Goal: Task Accomplishment & Management: Complete application form

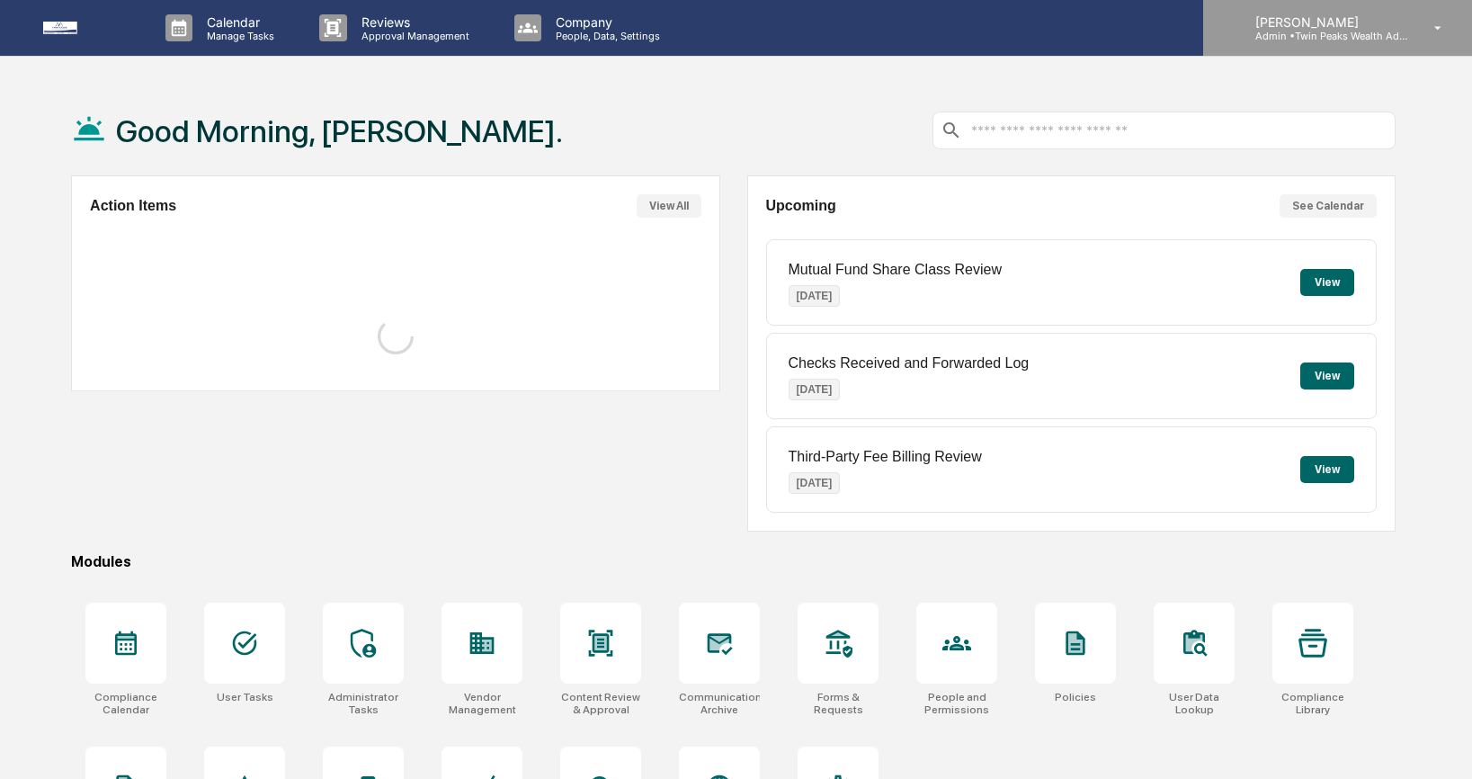
click at [1315, 33] on p "Admin • Twin Peaks Wealth Advisors" at bounding box center [1324, 36] width 167 height 13
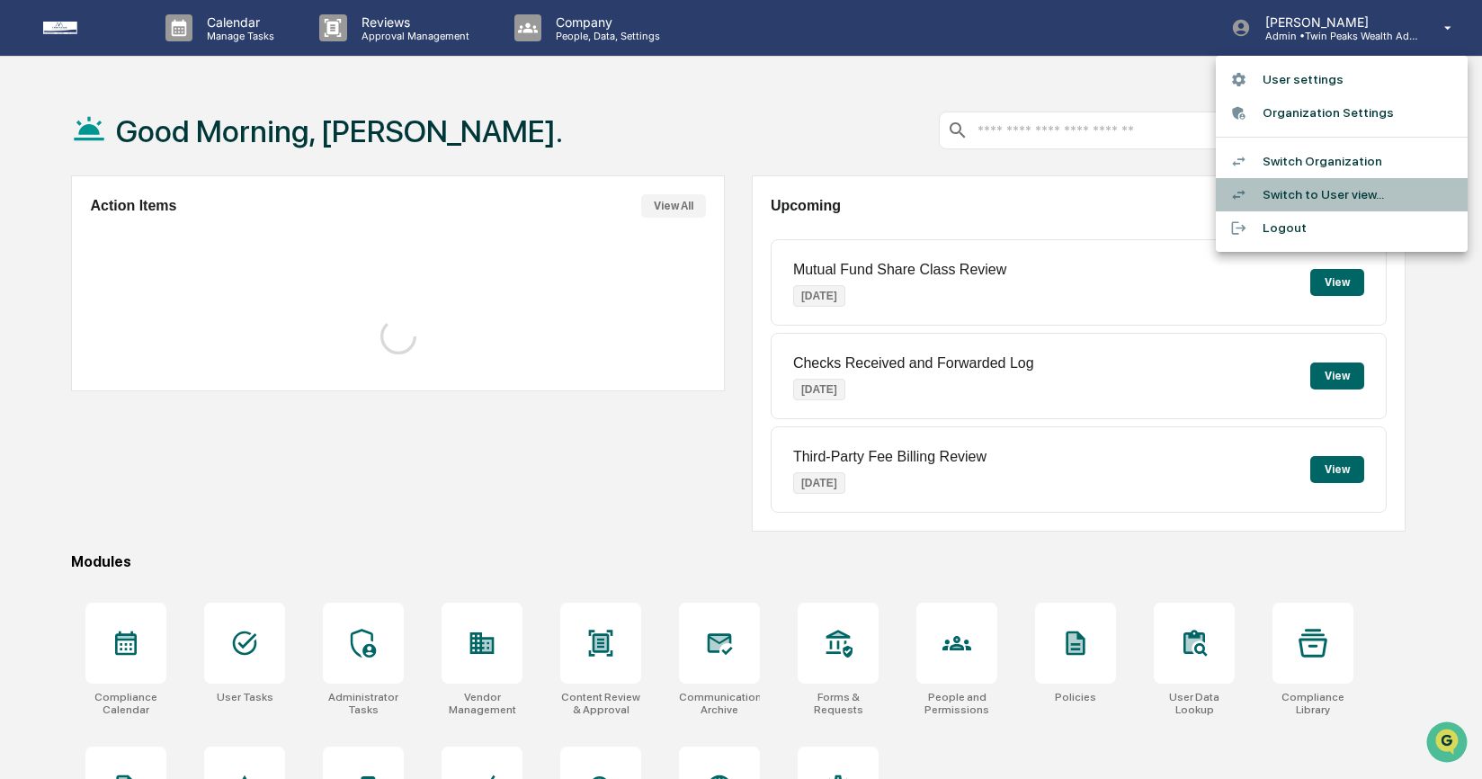
click at [1313, 189] on li "Switch to User view..." at bounding box center [1342, 194] width 252 height 33
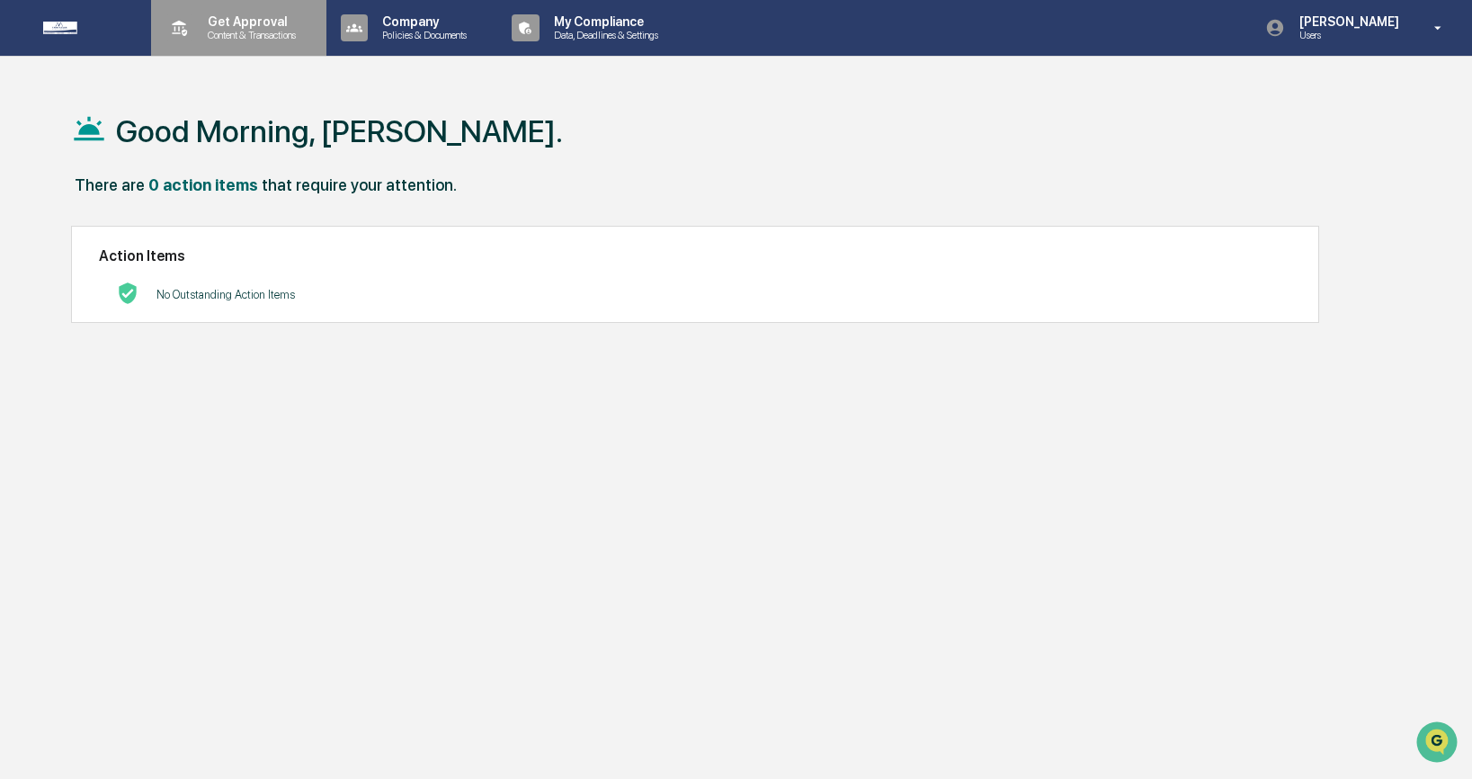
click at [274, 34] on p "Content & Transactions" at bounding box center [249, 35] width 112 height 13
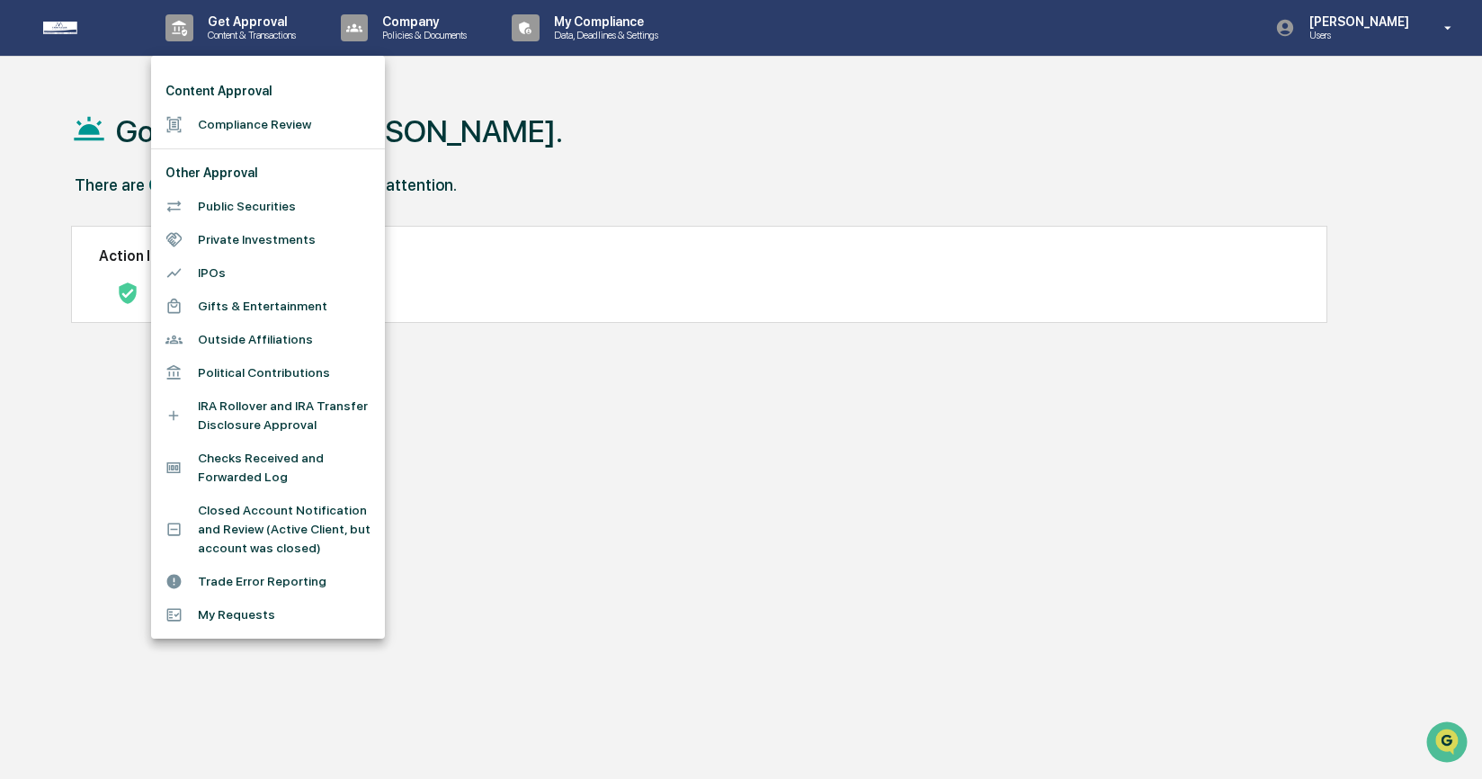
click at [1369, 39] on div at bounding box center [741, 389] width 1482 height 779
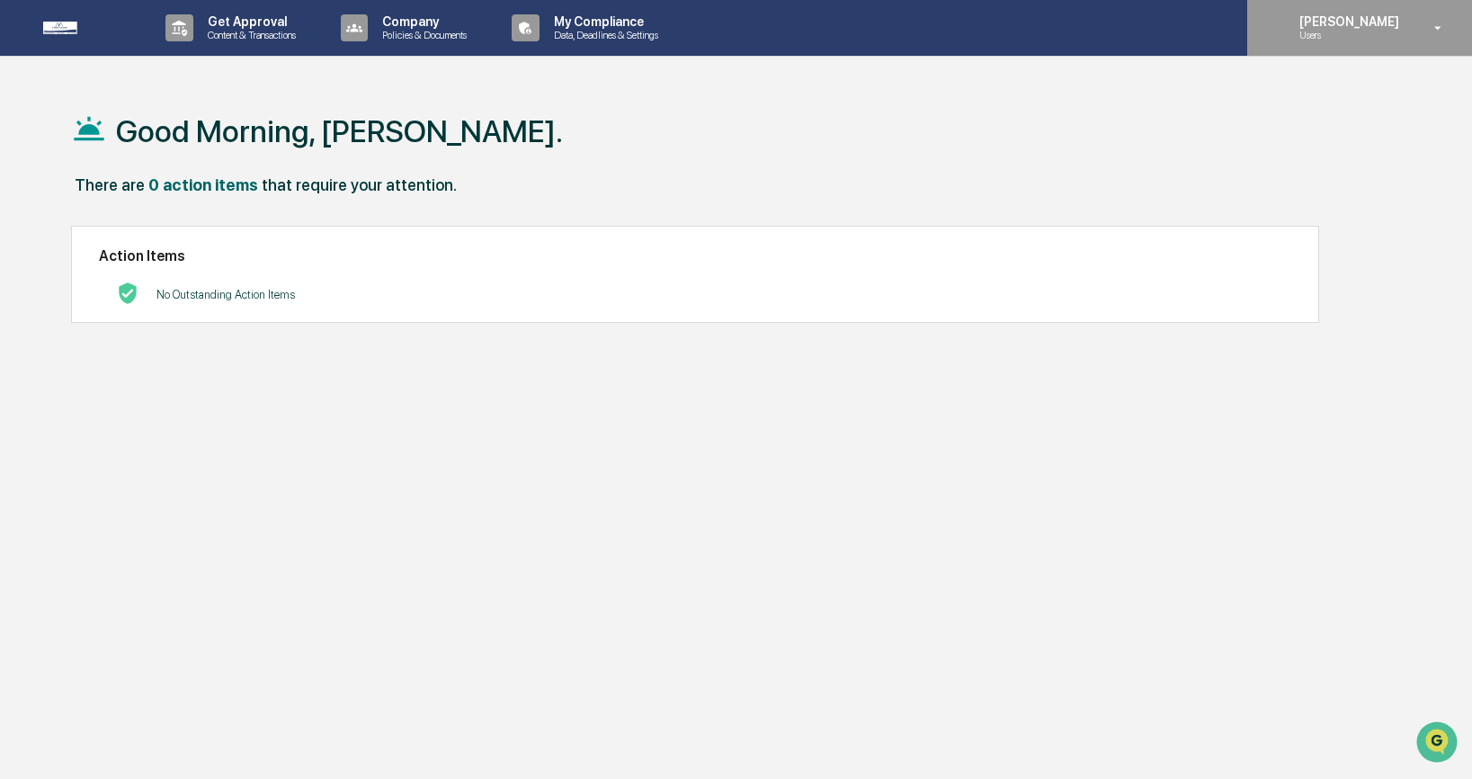
click at [1346, 34] on p "Users" at bounding box center [1346, 35] width 123 height 13
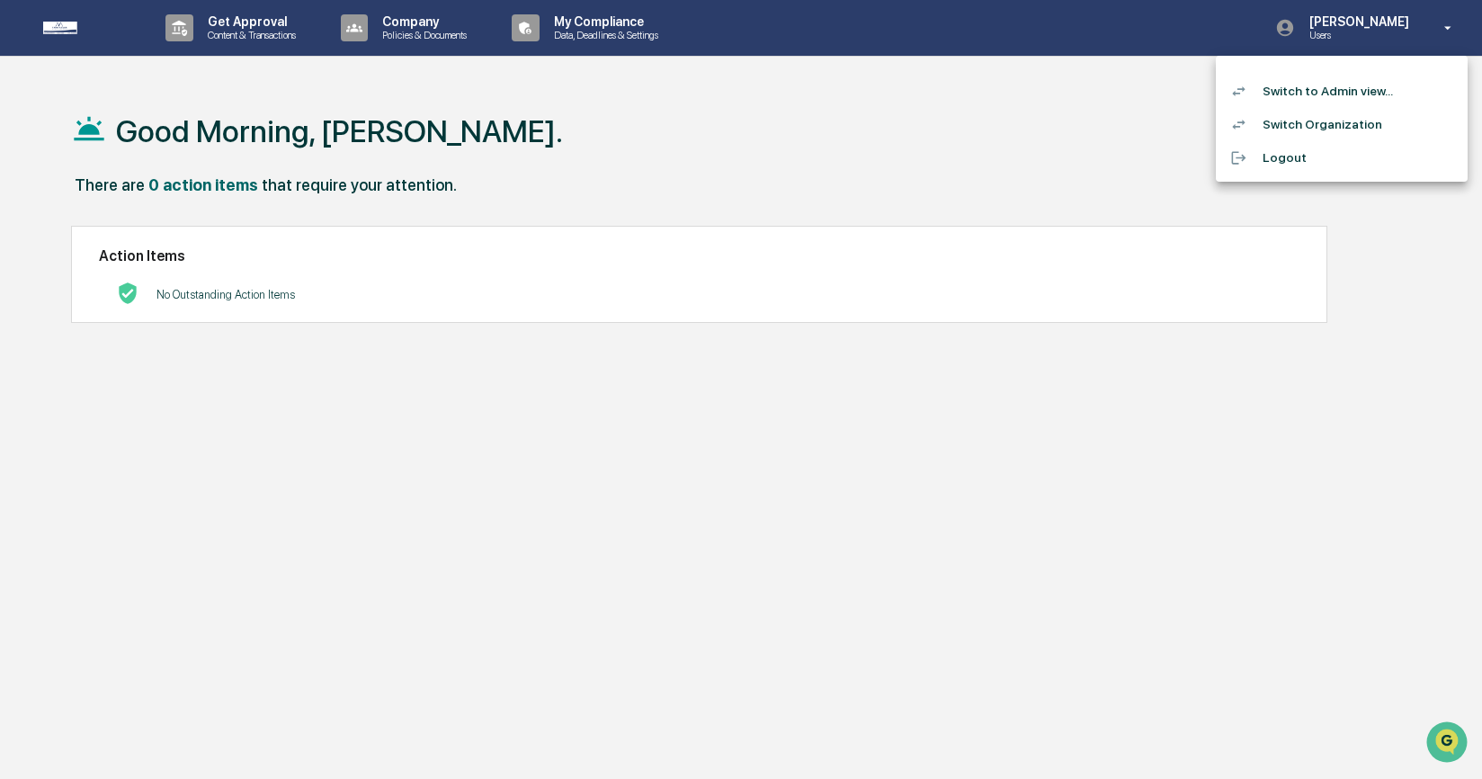
click at [1067, 145] on div at bounding box center [741, 389] width 1482 height 779
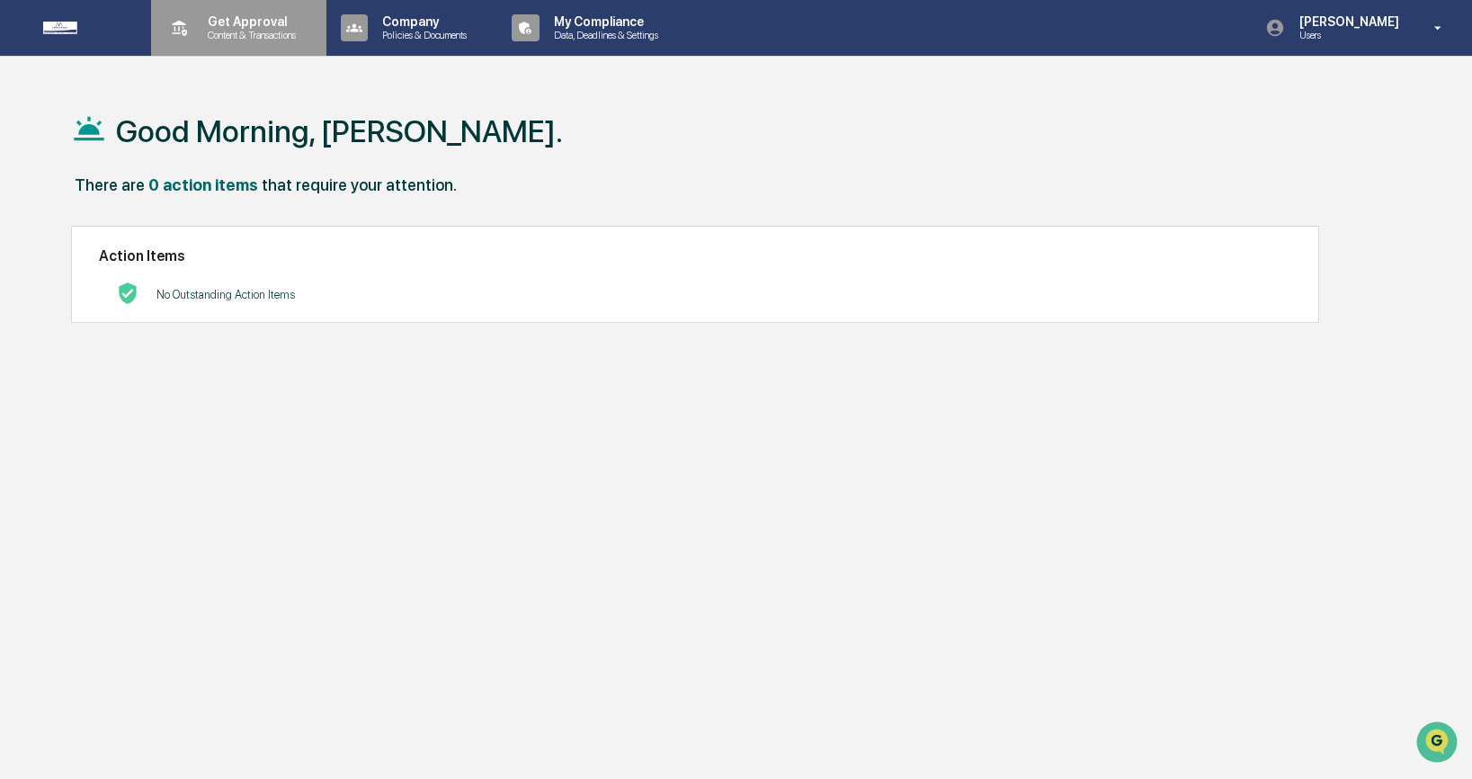
click at [264, 28] on p "Get Approval" at bounding box center [249, 21] width 112 height 14
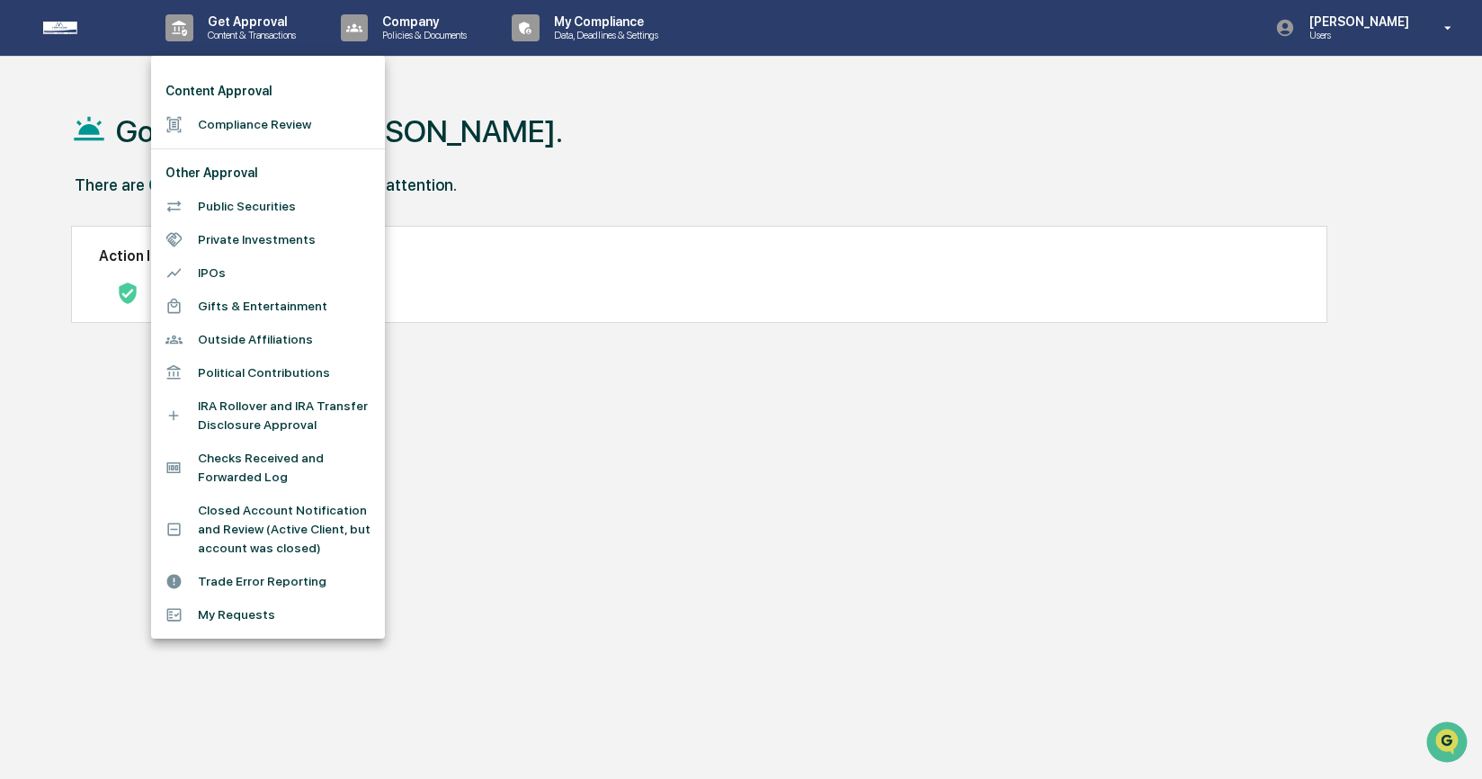
drag, startPoint x: 1400, startPoint y: 263, endPoint x: 1413, endPoint y: 115, distance: 148.9
click at [1401, 262] on div at bounding box center [741, 389] width 1482 height 779
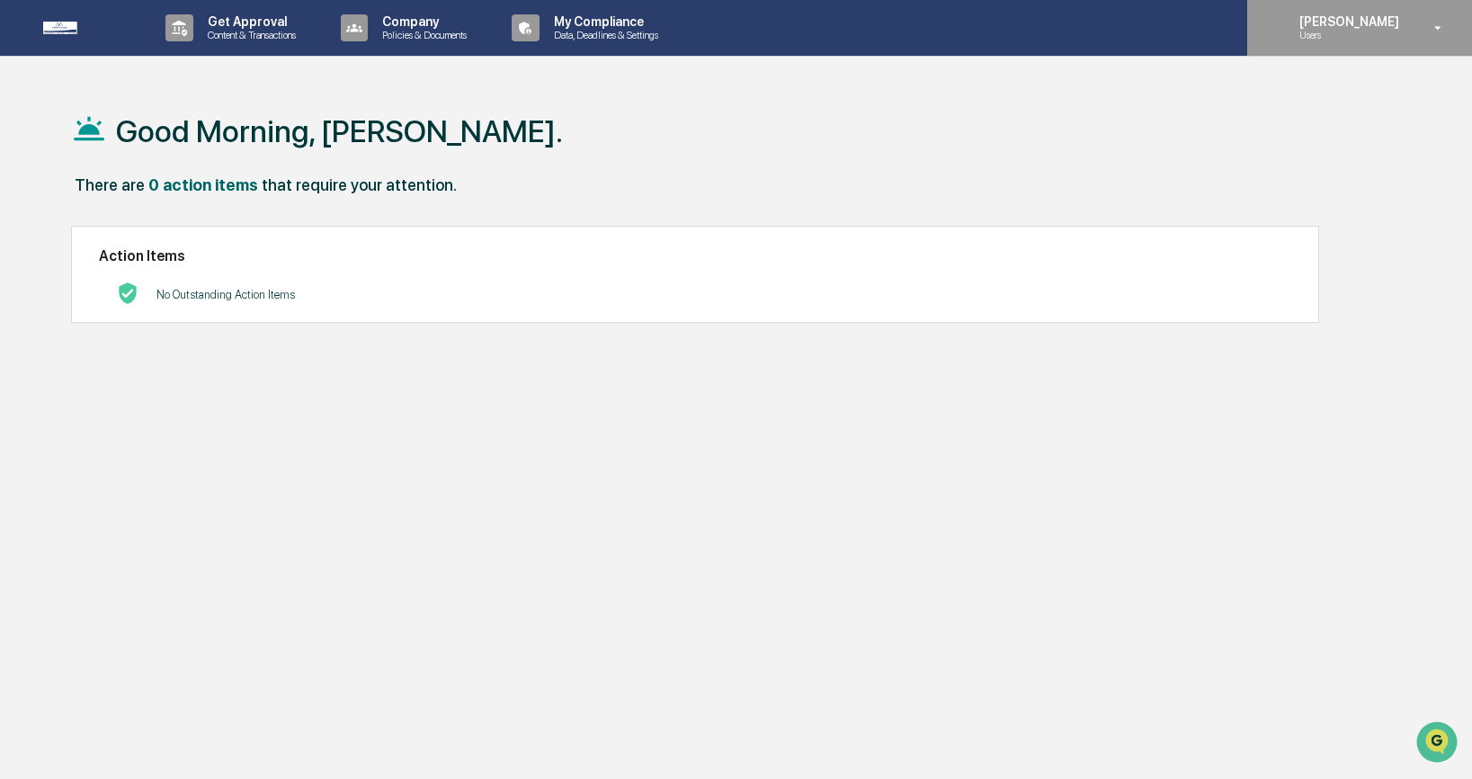
click at [1414, 38] on div "Lindsay Rider Users" at bounding box center [1359, 28] width 225 height 56
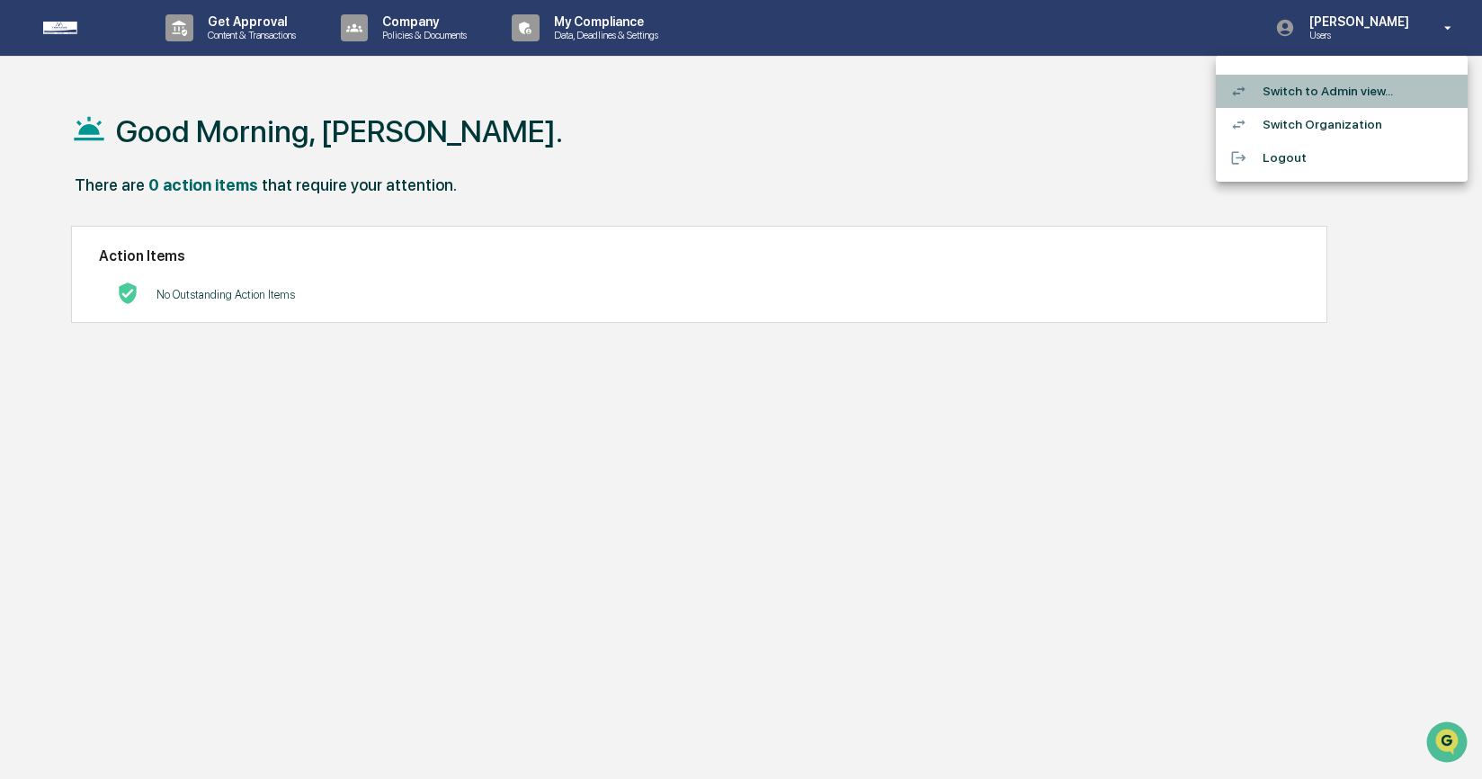
click at [1371, 89] on li "Switch to Admin view..." at bounding box center [1342, 91] width 252 height 33
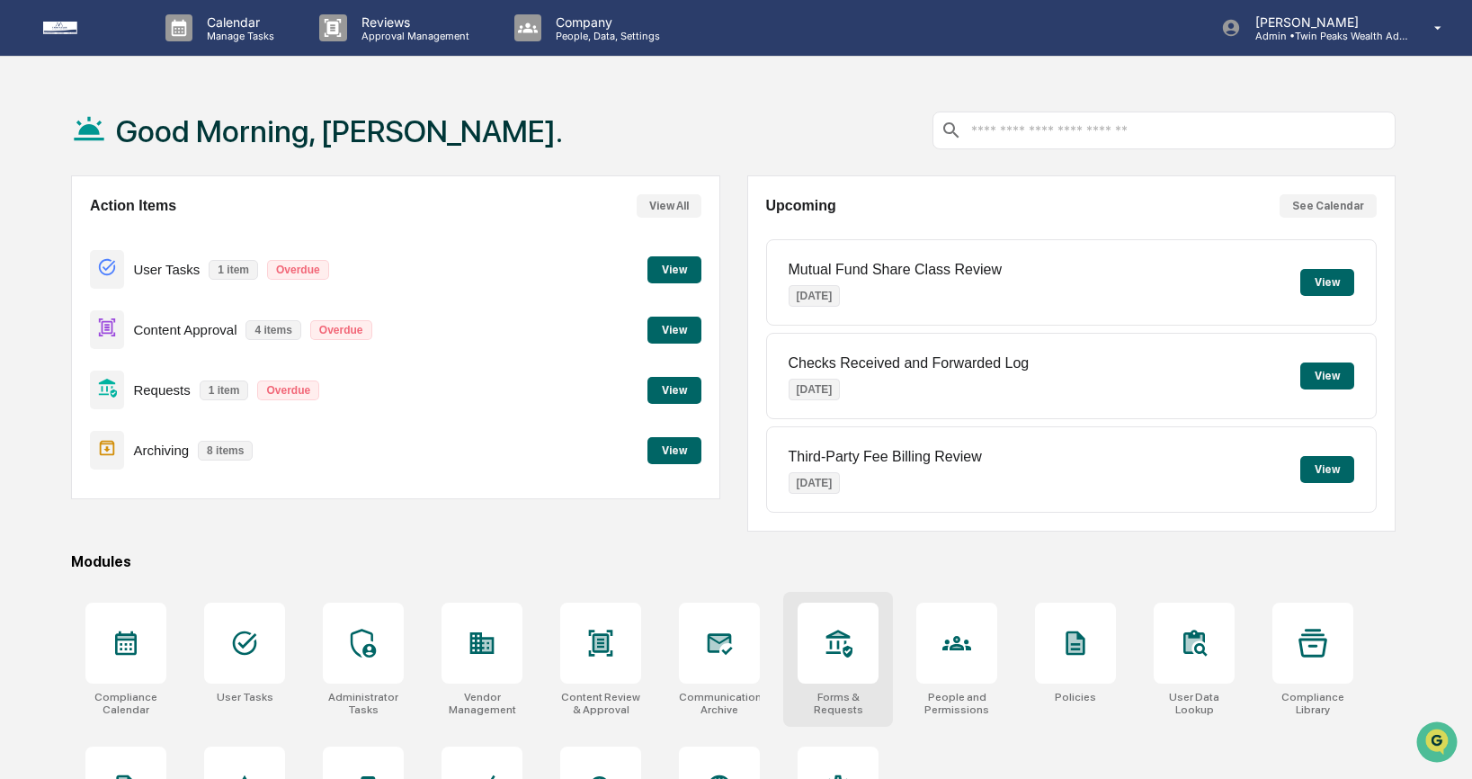
click at [825, 667] on div at bounding box center [838, 642] width 81 height 81
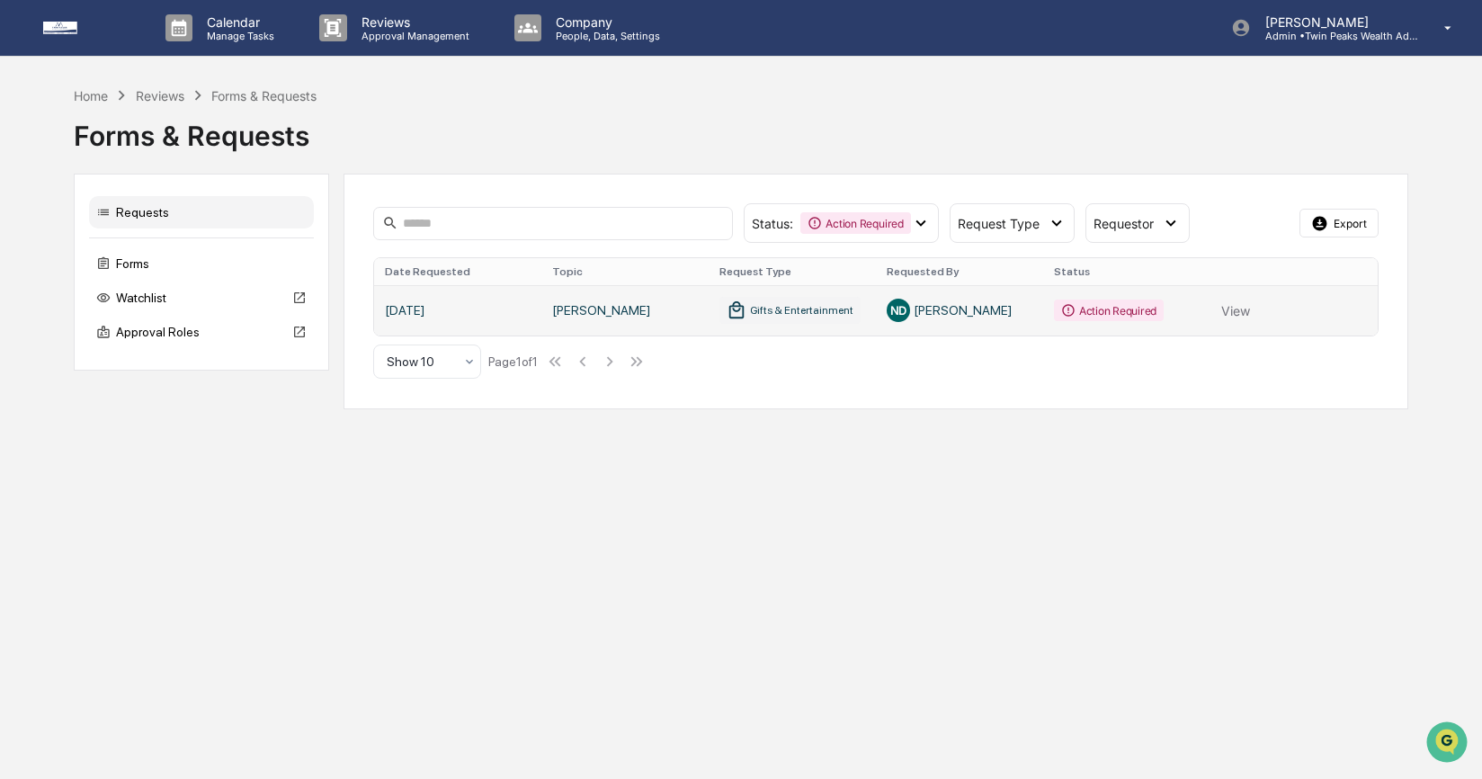
click at [1093, 301] on link at bounding box center [875, 310] width 1003 height 50
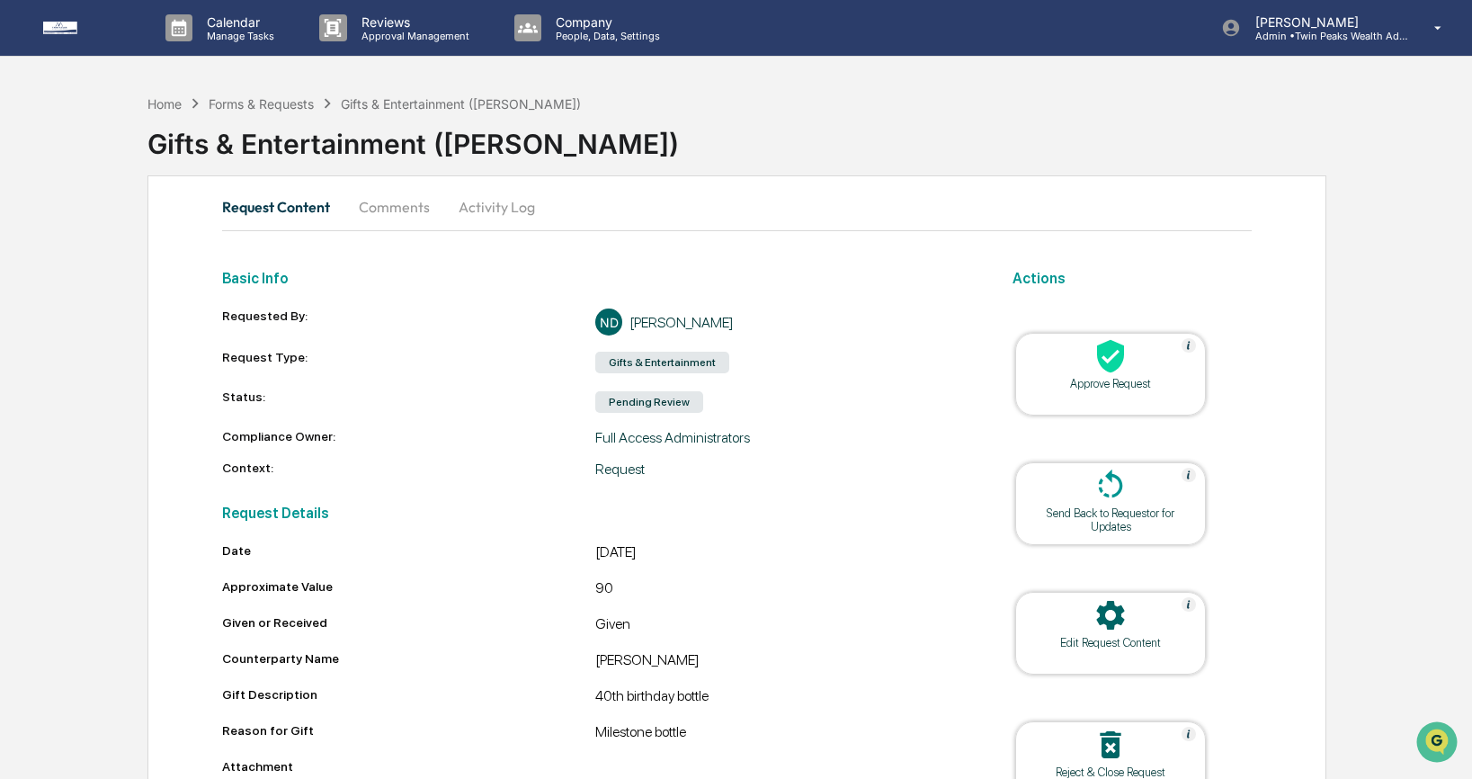
click at [1093, 379] on div "Approve Request" at bounding box center [1111, 383] width 162 height 13
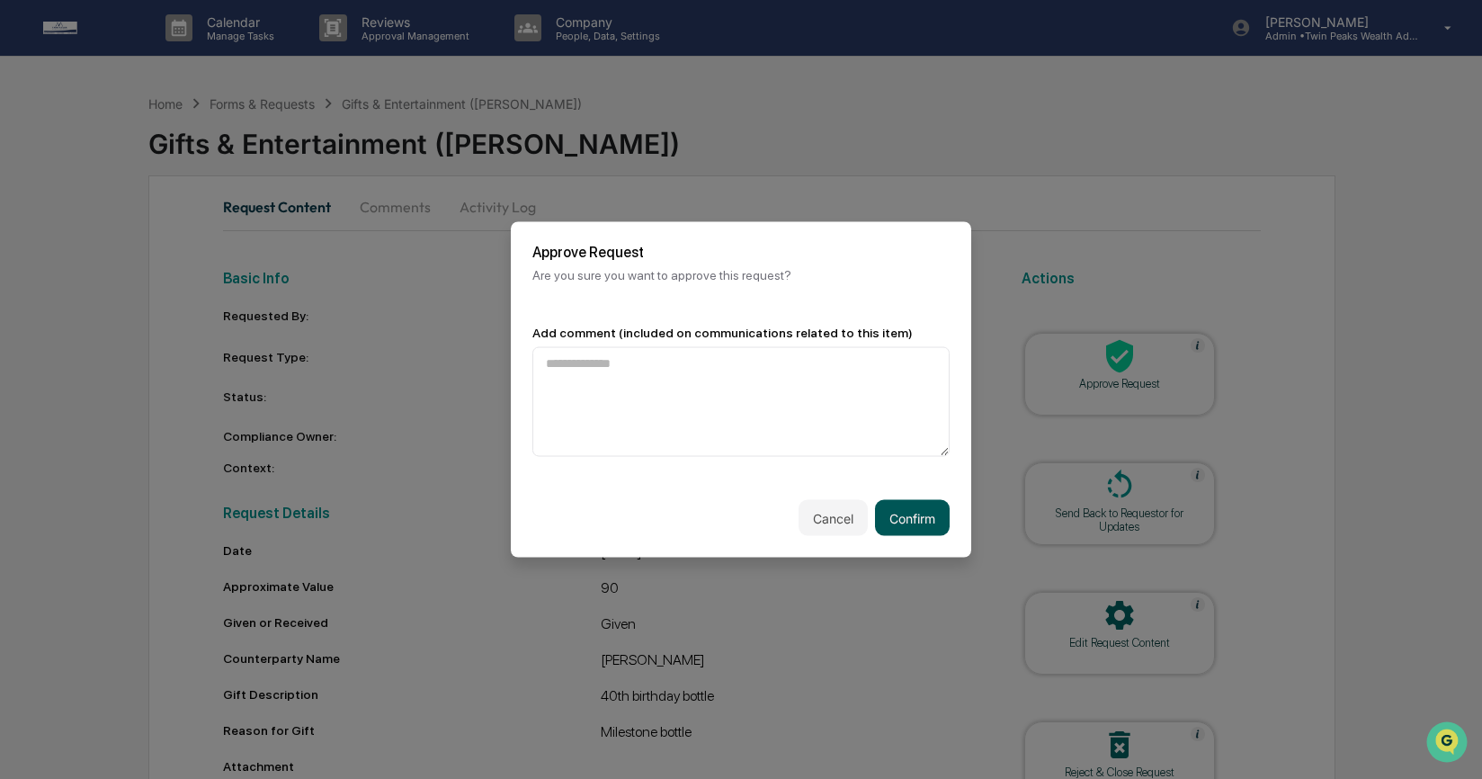
click at [922, 522] on button "Confirm" at bounding box center [912, 518] width 75 height 36
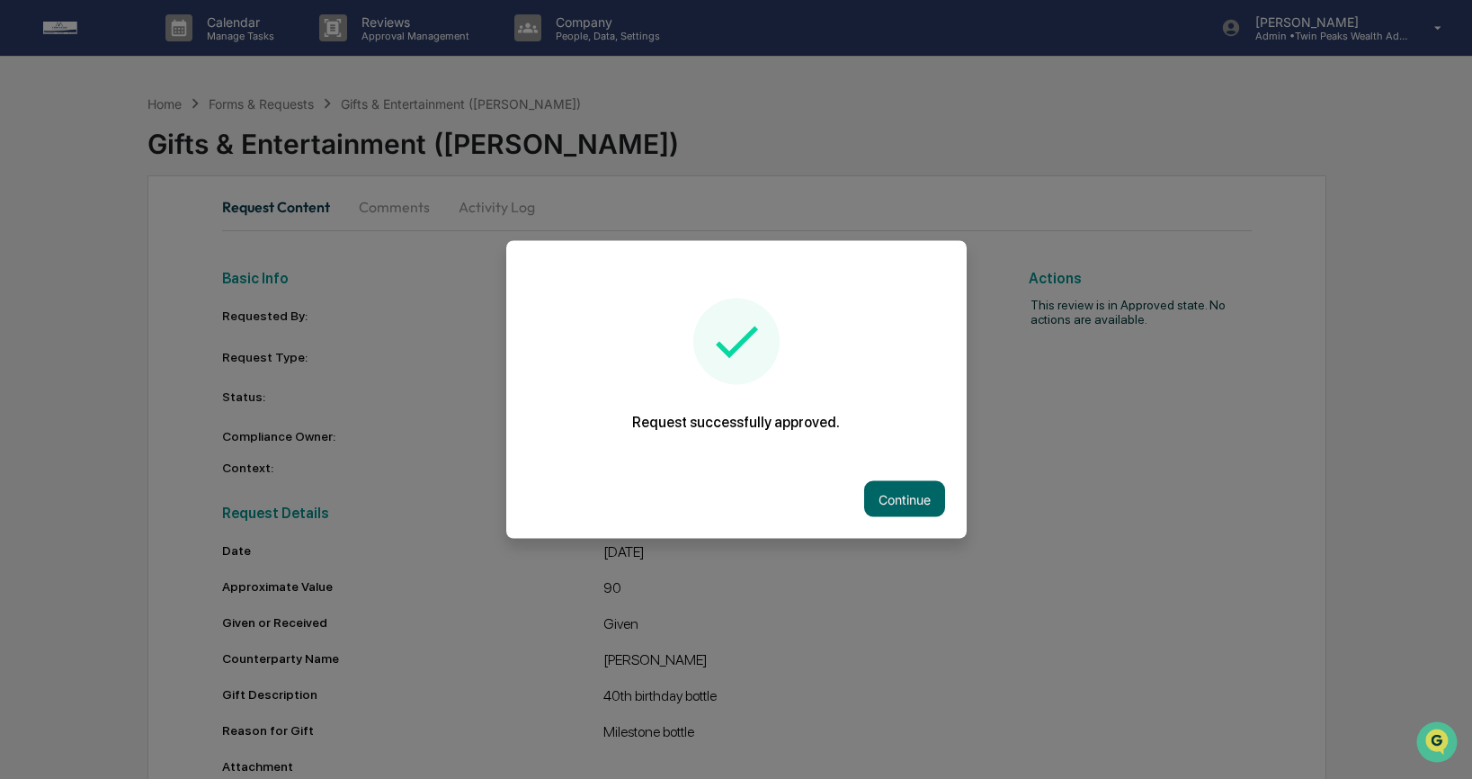
click at [905, 490] on button "Continue" at bounding box center [904, 499] width 81 height 36
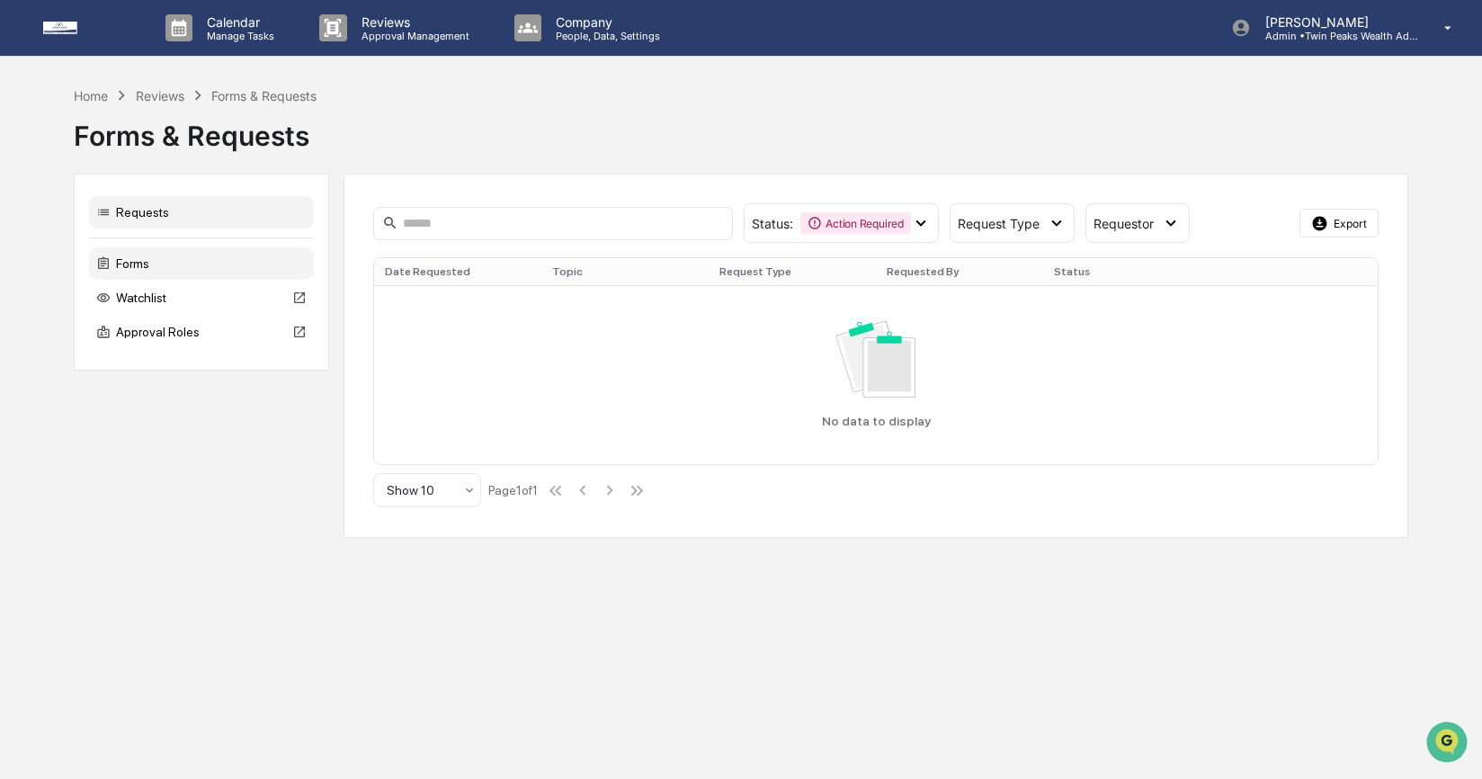
click at [190, 265] on div "Forms" at bounding box center [201, 263] width 225 height 32
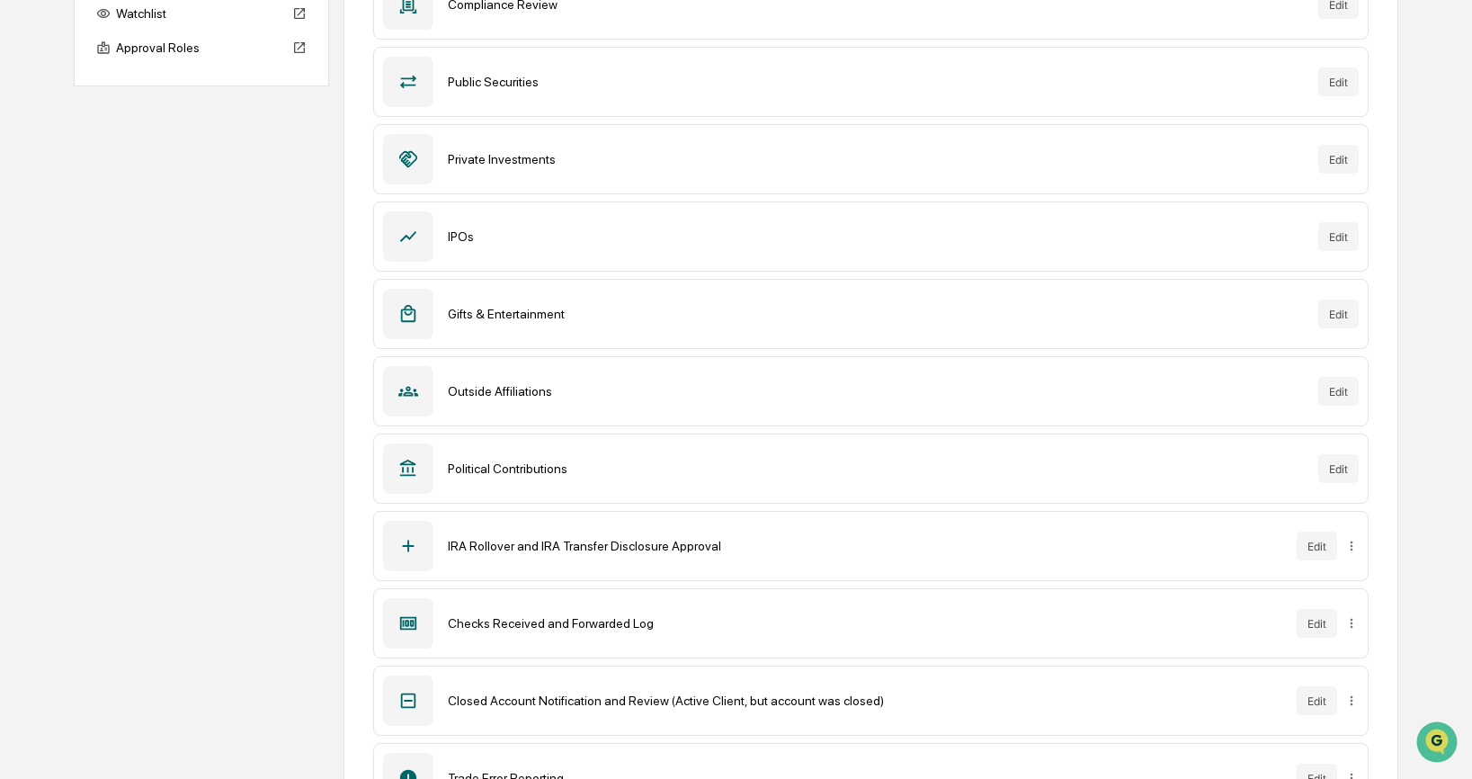
scroll to position [330, 0]
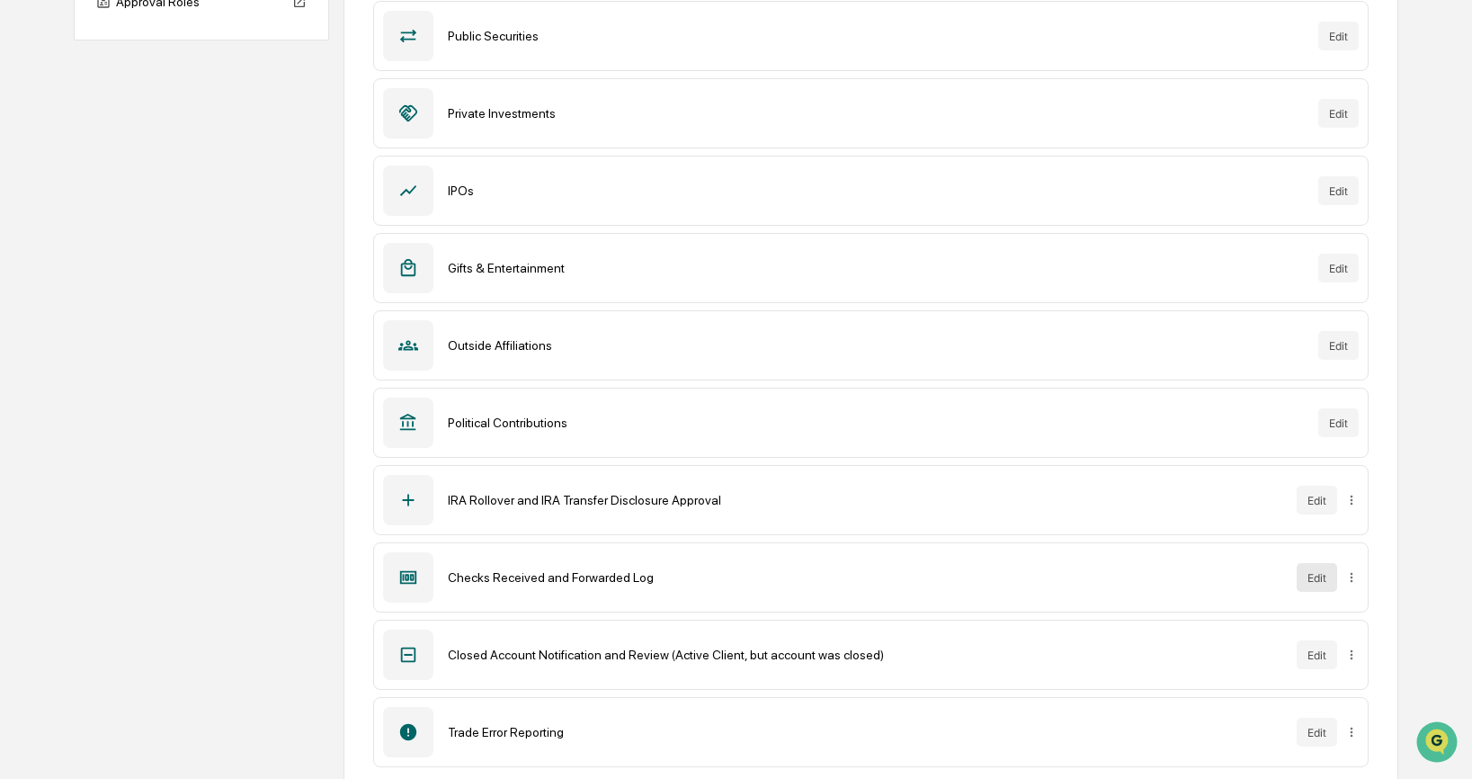
click at [1309, 574] on button "Edit" at bounding box center [1317, 577] width 40 height 29
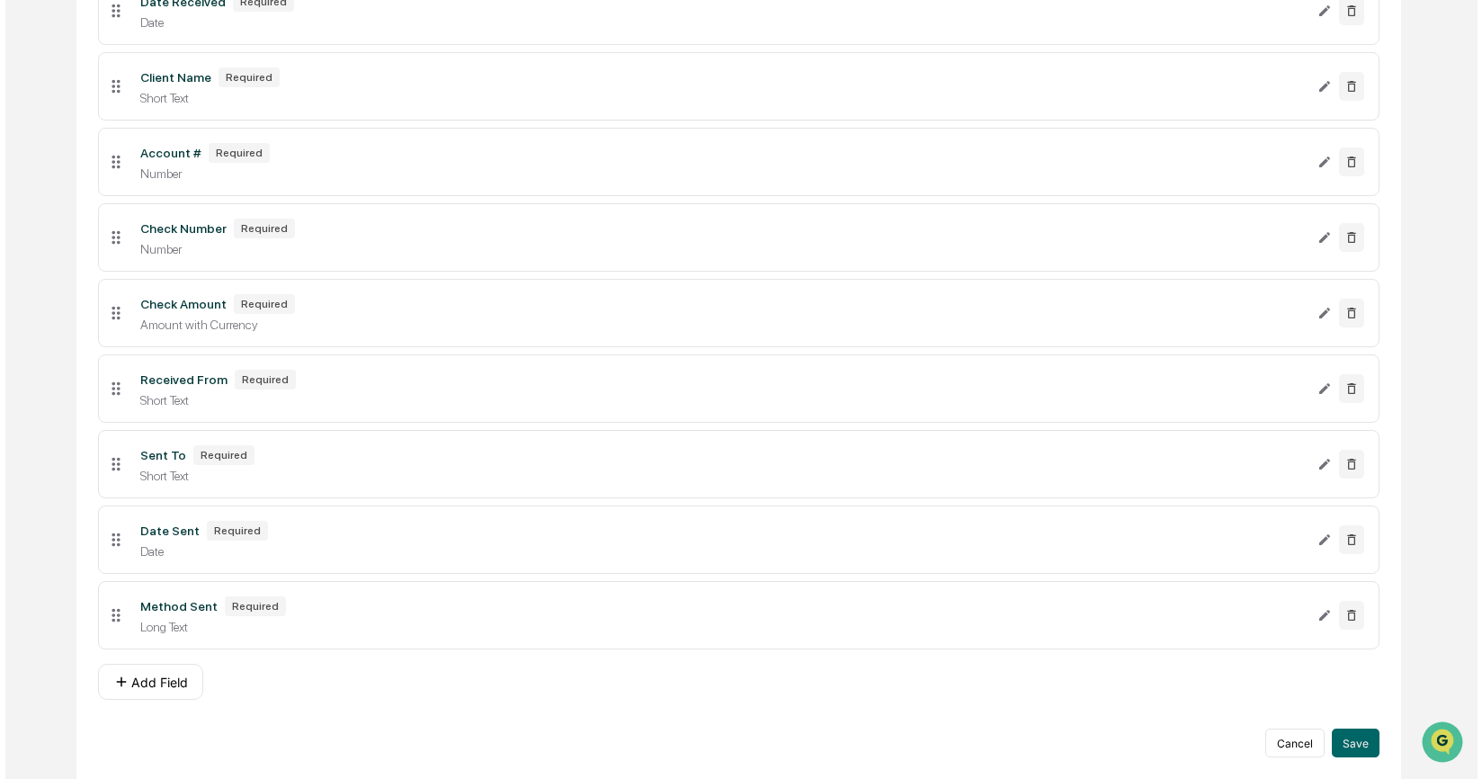
scroll to position [494, 0]
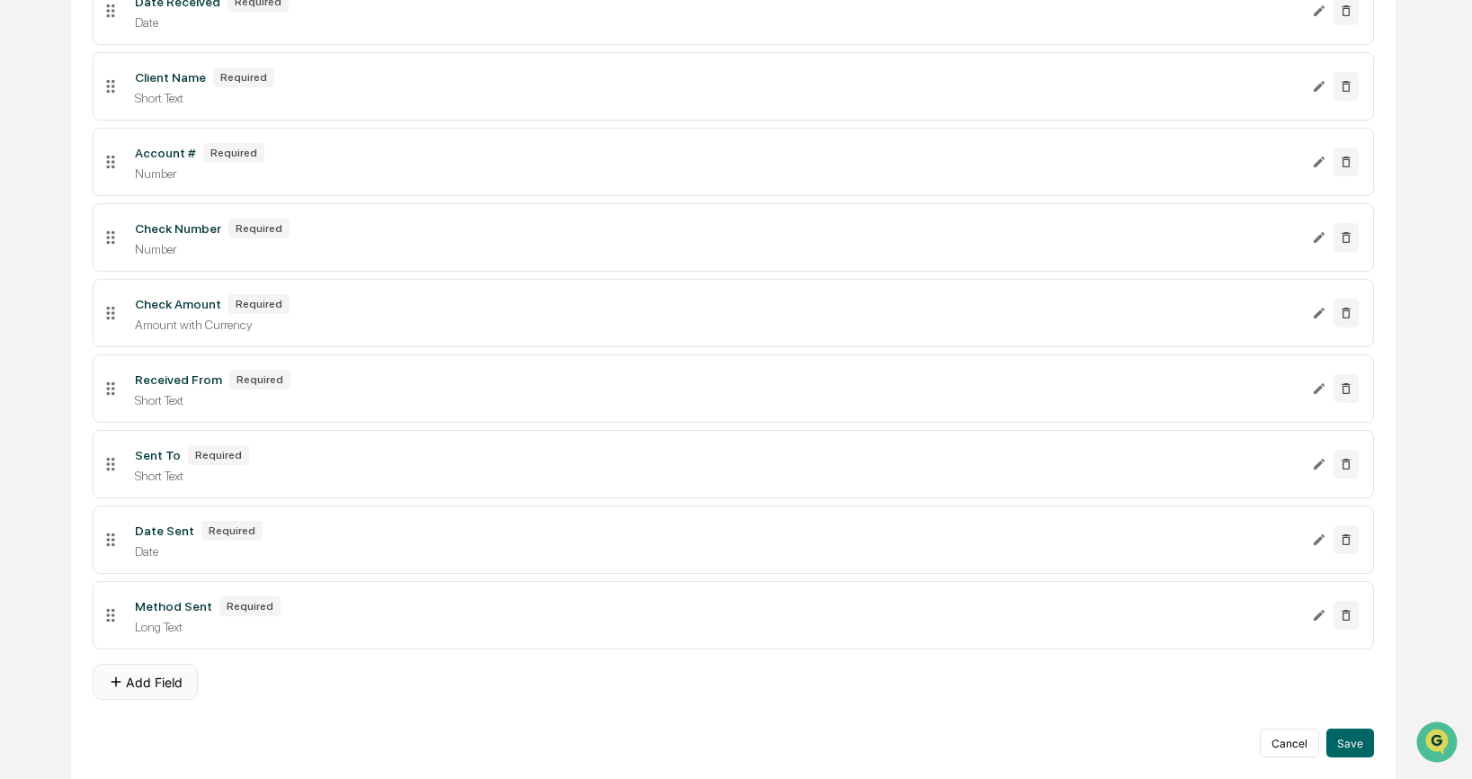
click at [135, 681] on button "Add Field" at bounding box center [145, 682] width 105 height 36
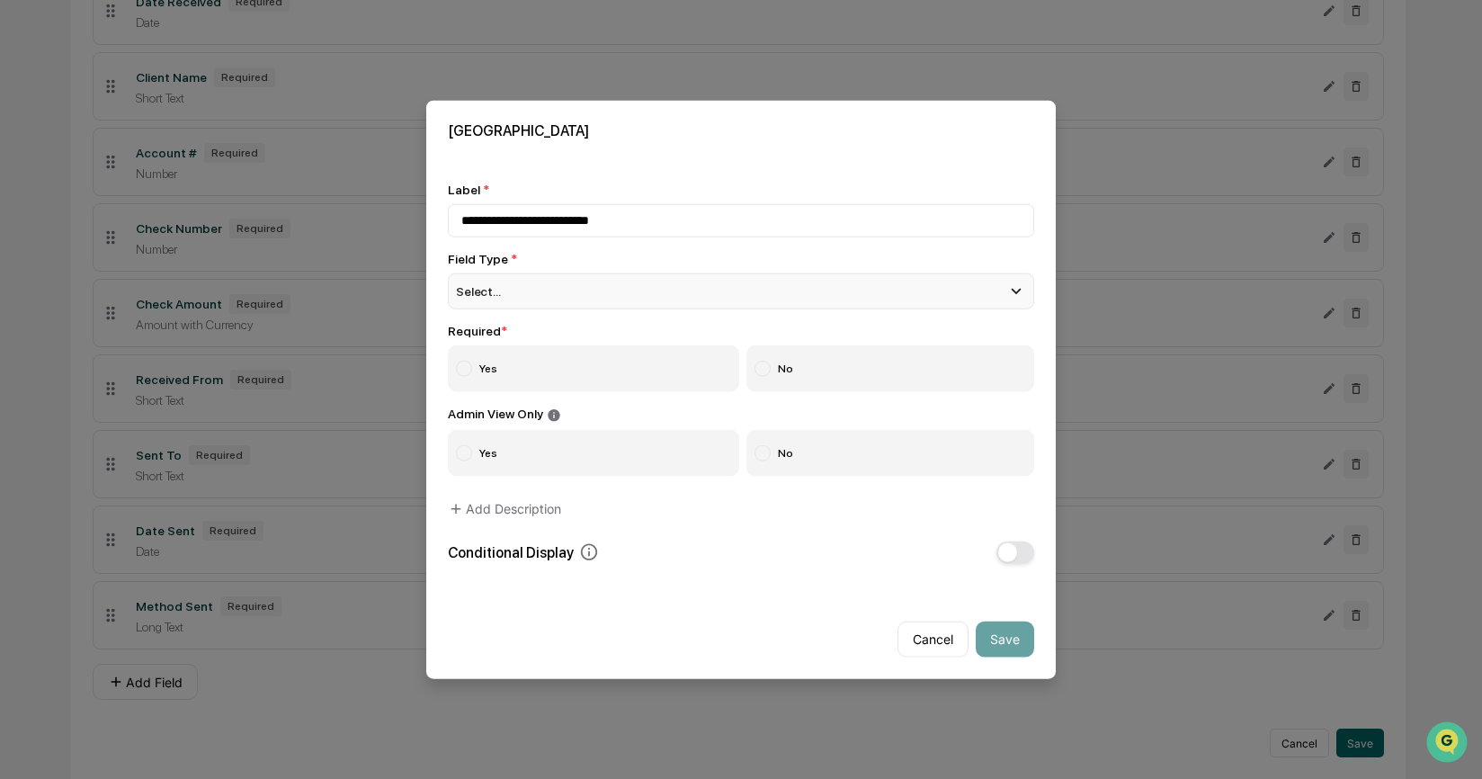
type input "**********"
click at [579, 292] on div "Select..." at bounding box center [741, 291] width 586 height 36
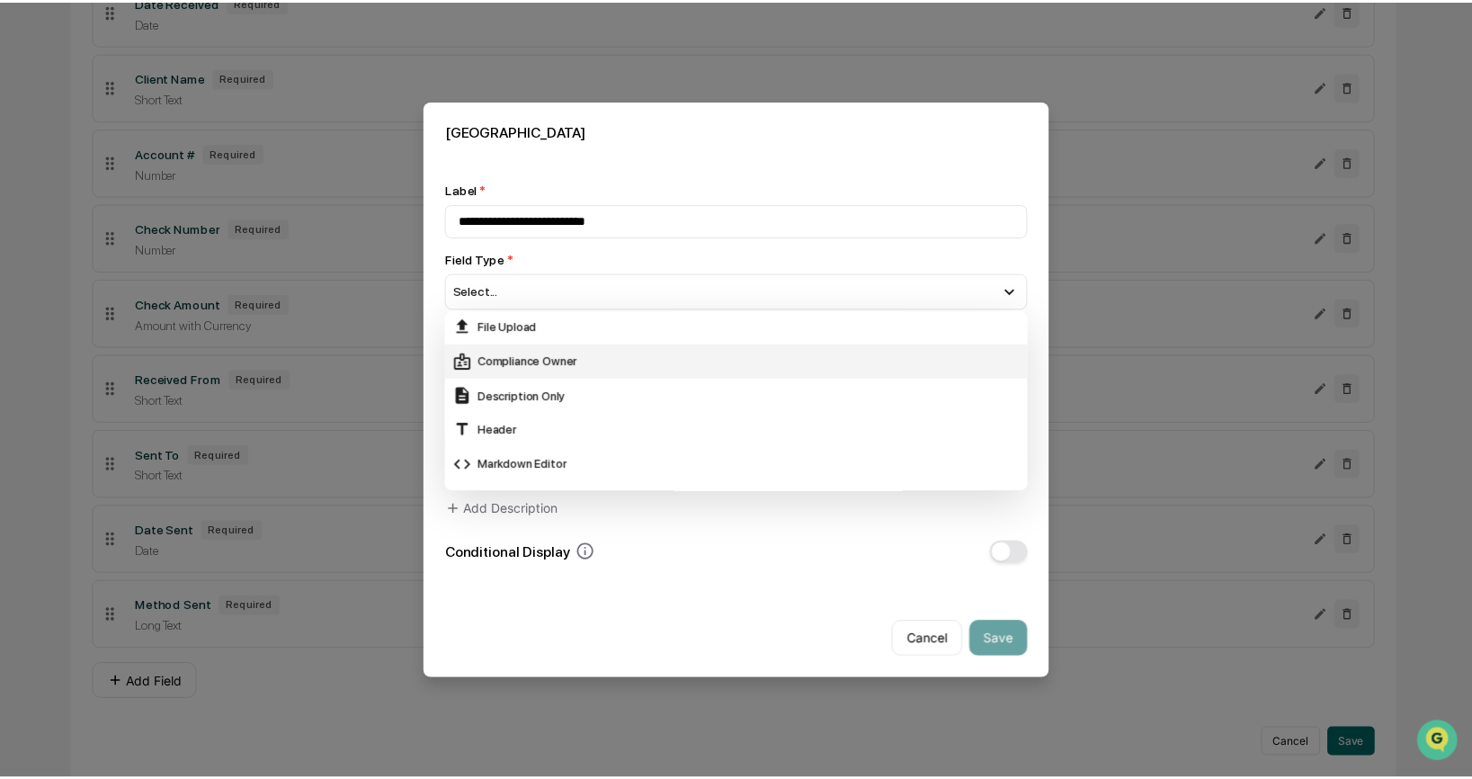
scroll to position [376, 0]
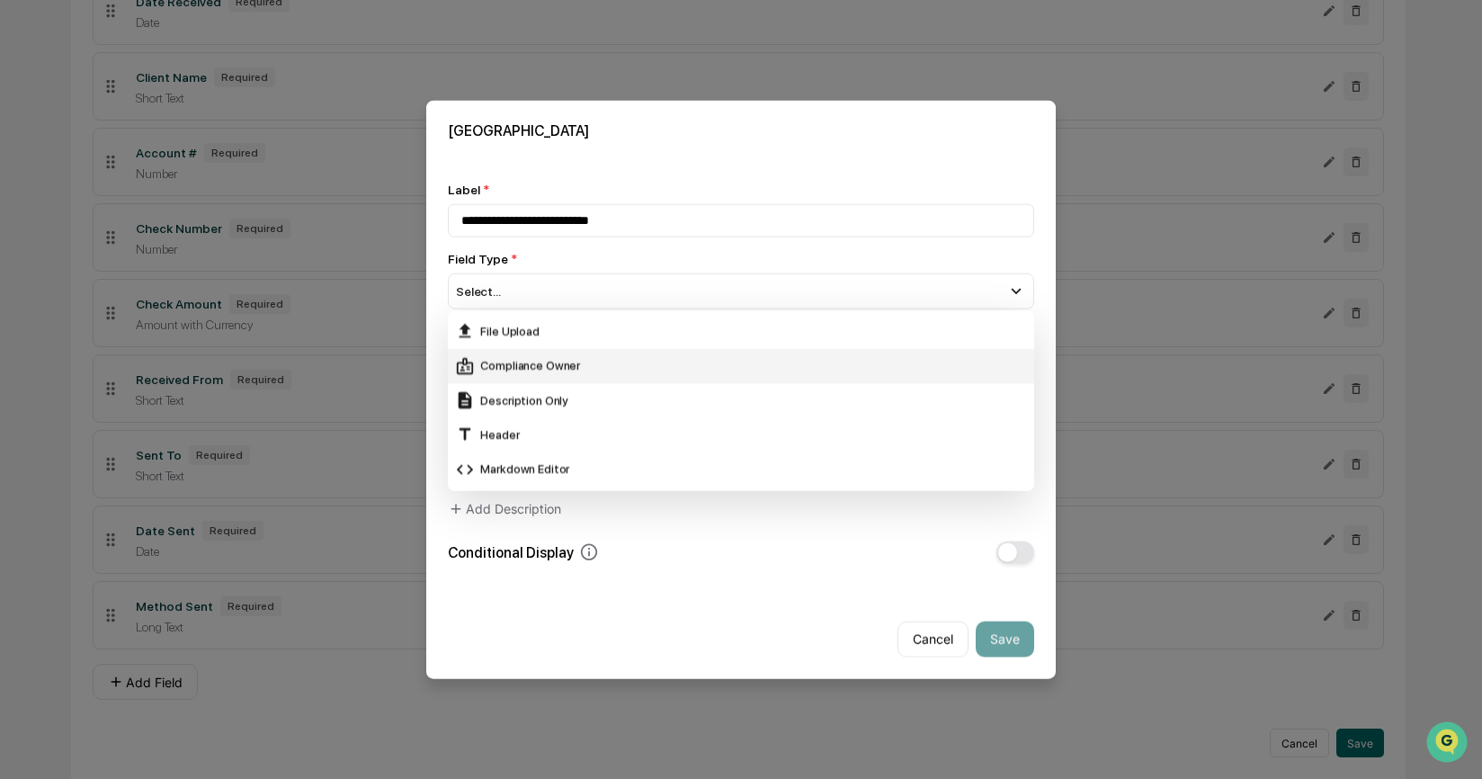
click at [649, 336] on div "File Upload" at bounding box center [741, 331] width 572 height 20
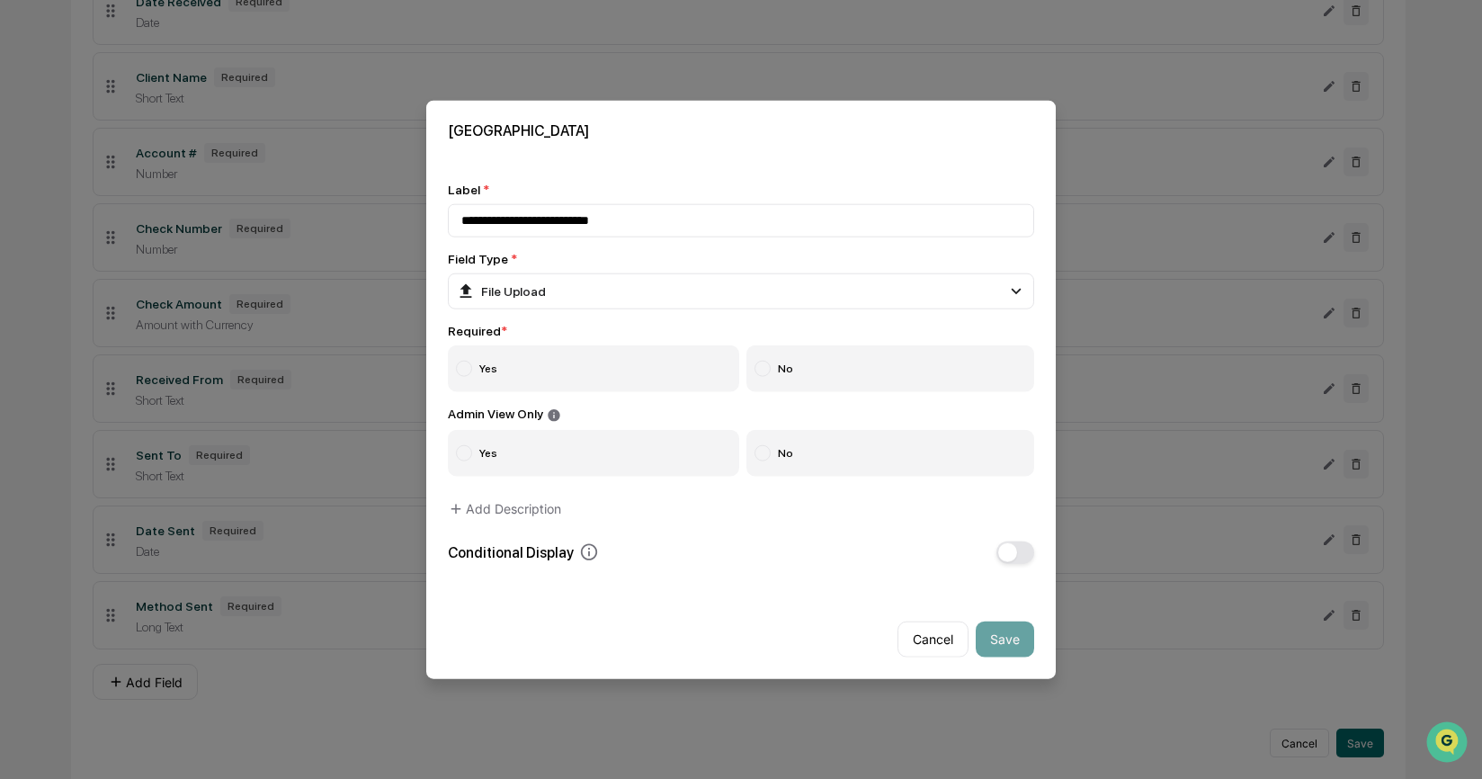
click at [819, 374] on label "No" at bounding box center [890, 368] width 289 height 47
click at [763, 458] on div at bounding box center [762, 452] width 16 height 16
click at [994, 637] on button "Save" at bounding box center [1005, 638] width 58 height 36
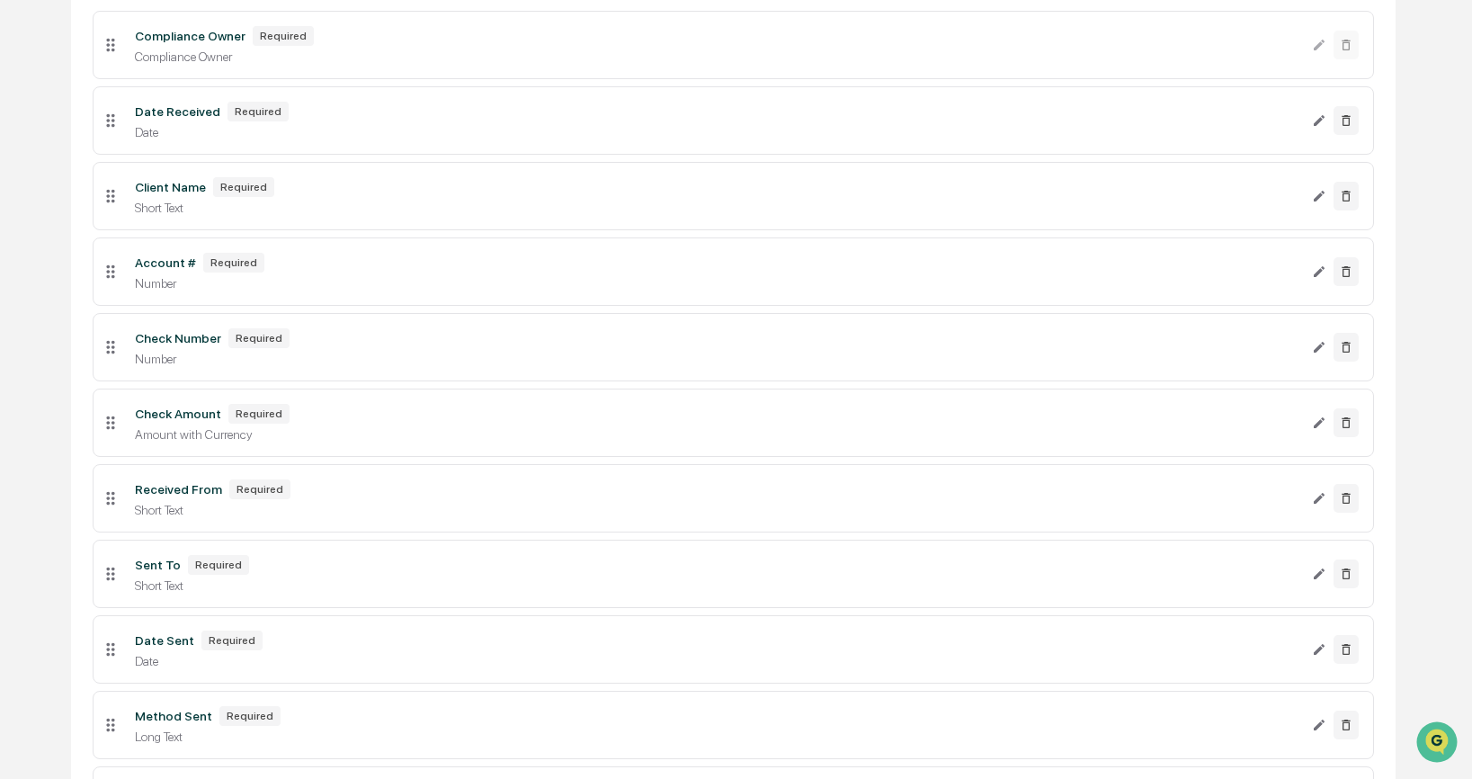
scroll to position [0, 0]
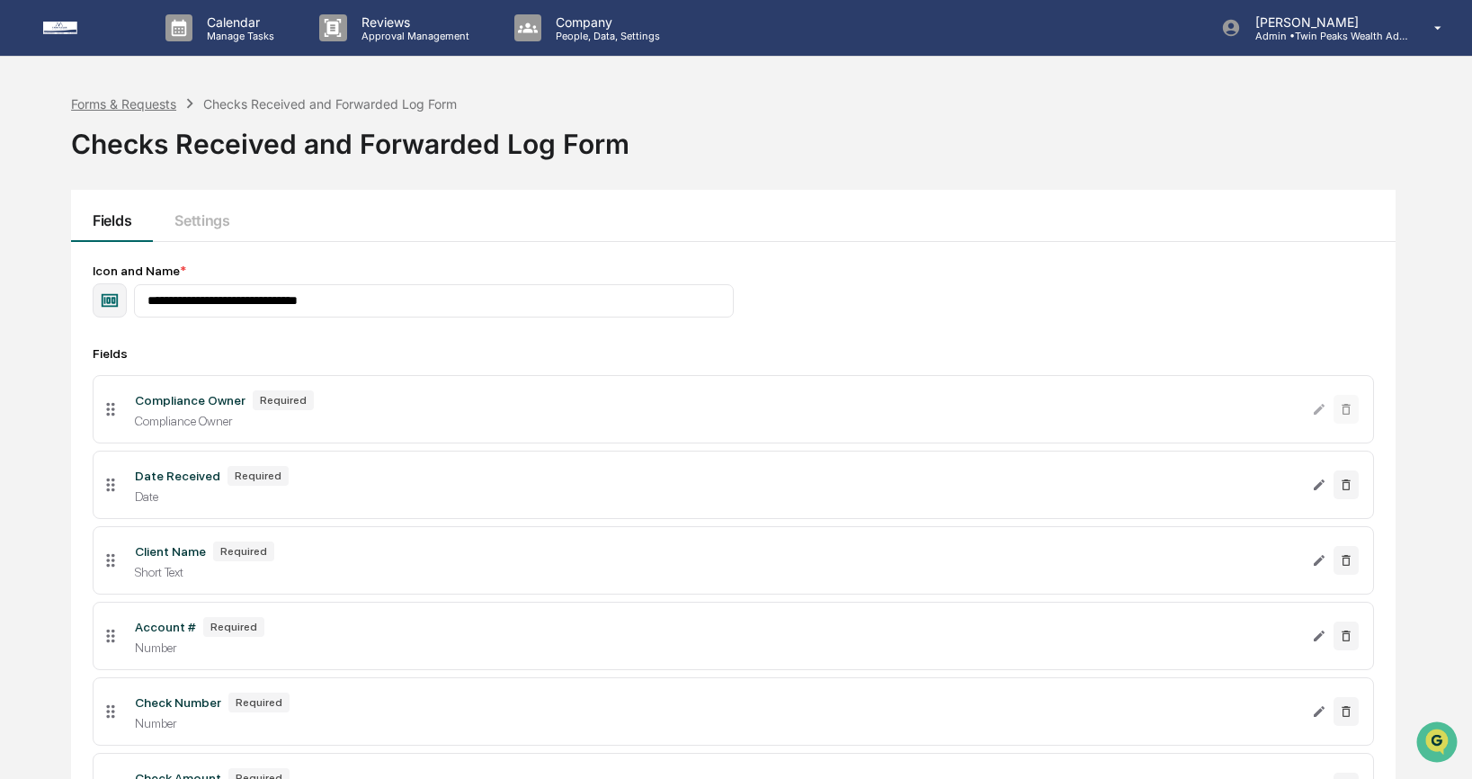
click at [125, 107] on div "Forms & Requests" at bounding box center [123, 103] width 105 height 15
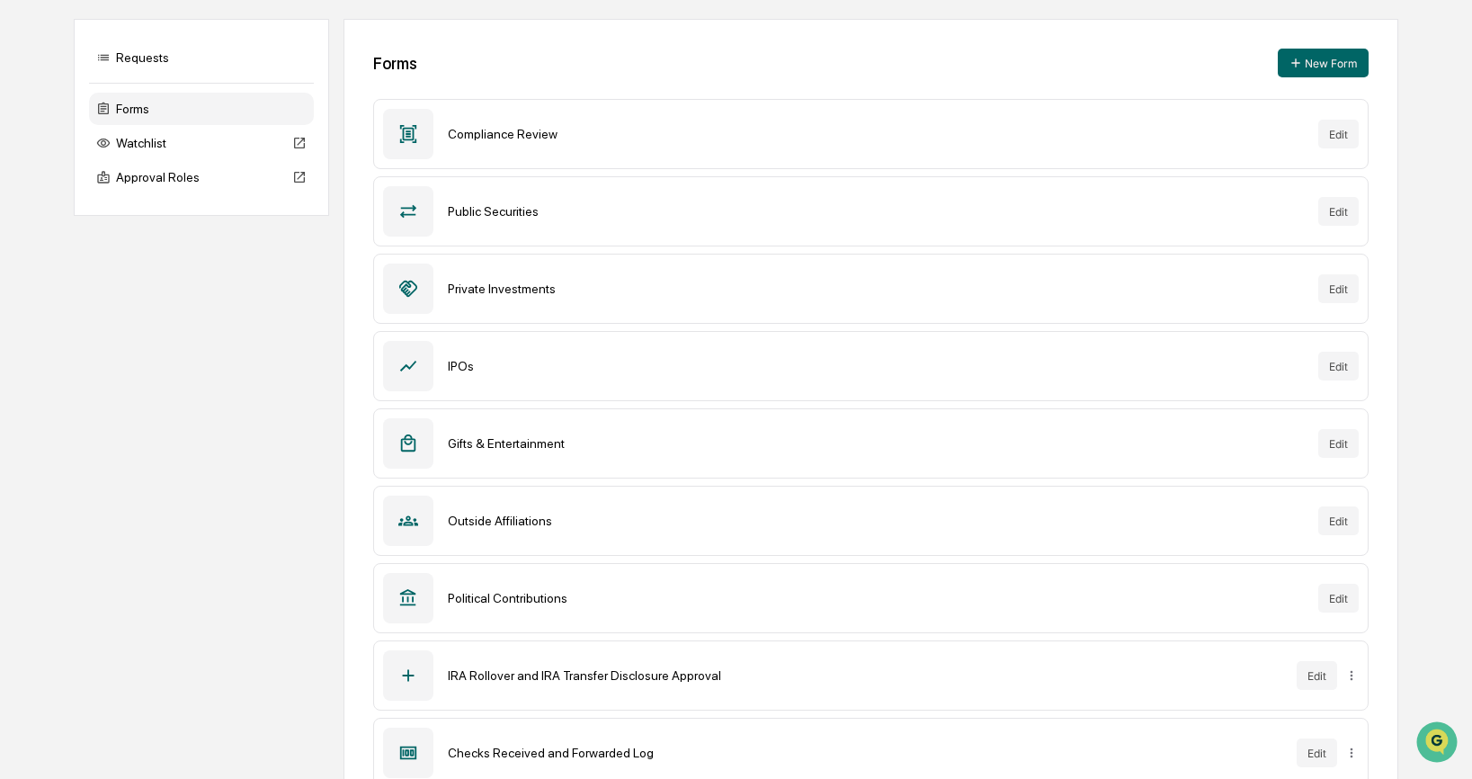
scroll to position [355, 0]
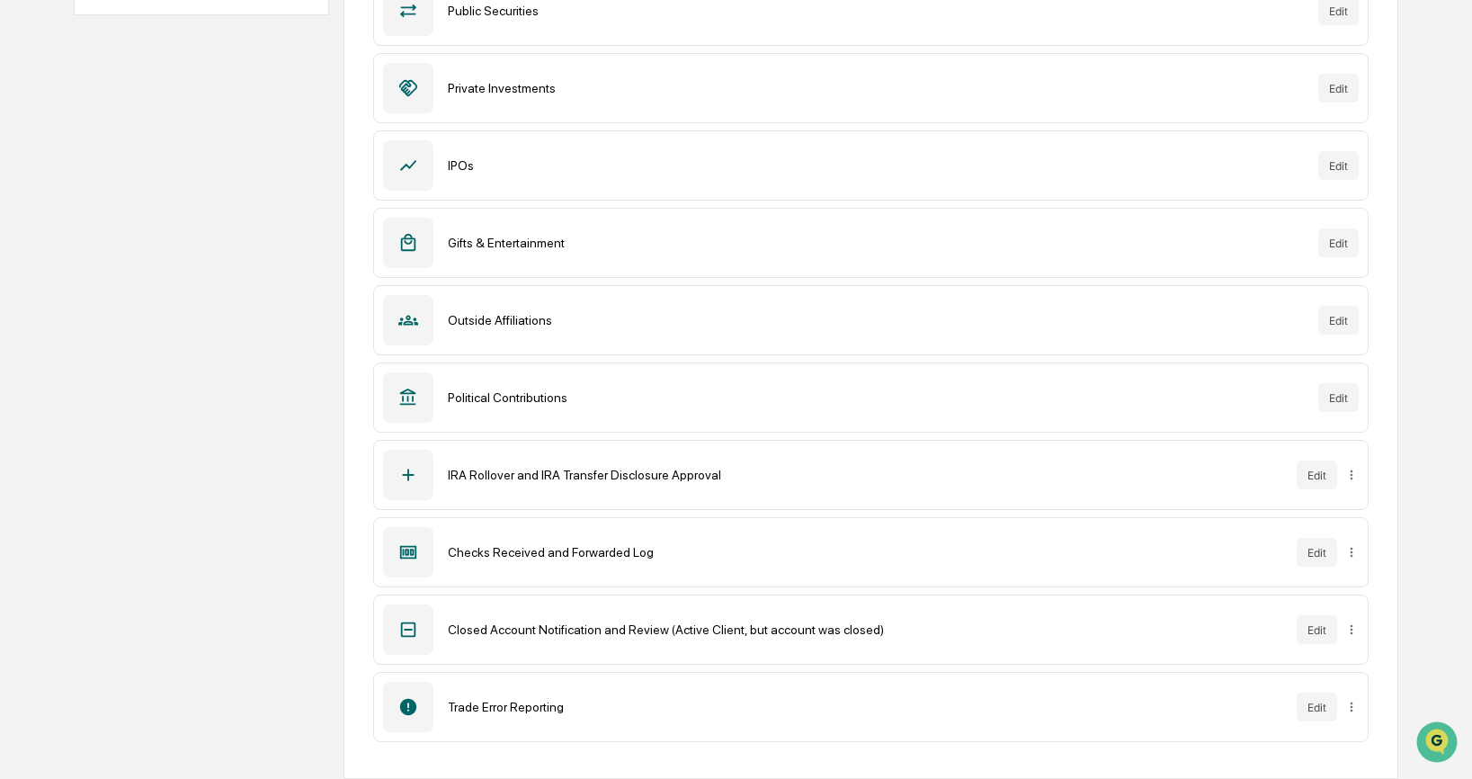
drag, startPoint x: 756, startPoint y: 708, endPoint x: 871, endPoint y: 736, distance: 118.4
click at [755, 708] on div "Trade Error Reporting" at bounding box center [865, 707] width 834 height 14
click at [1306, 710] on button "Edit" at bounding box center [1317, 706] width 40 height 29
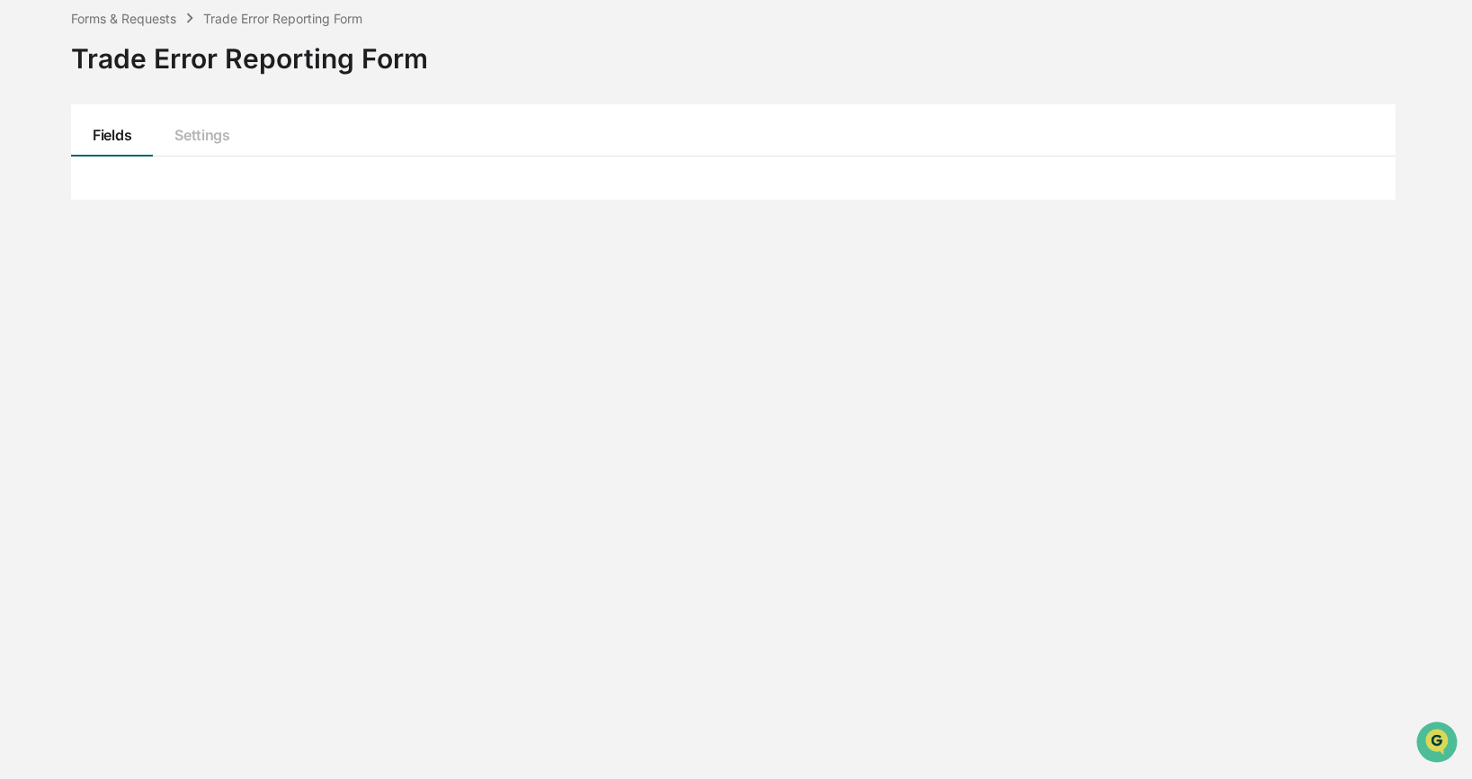
scroll to position [262, 0]
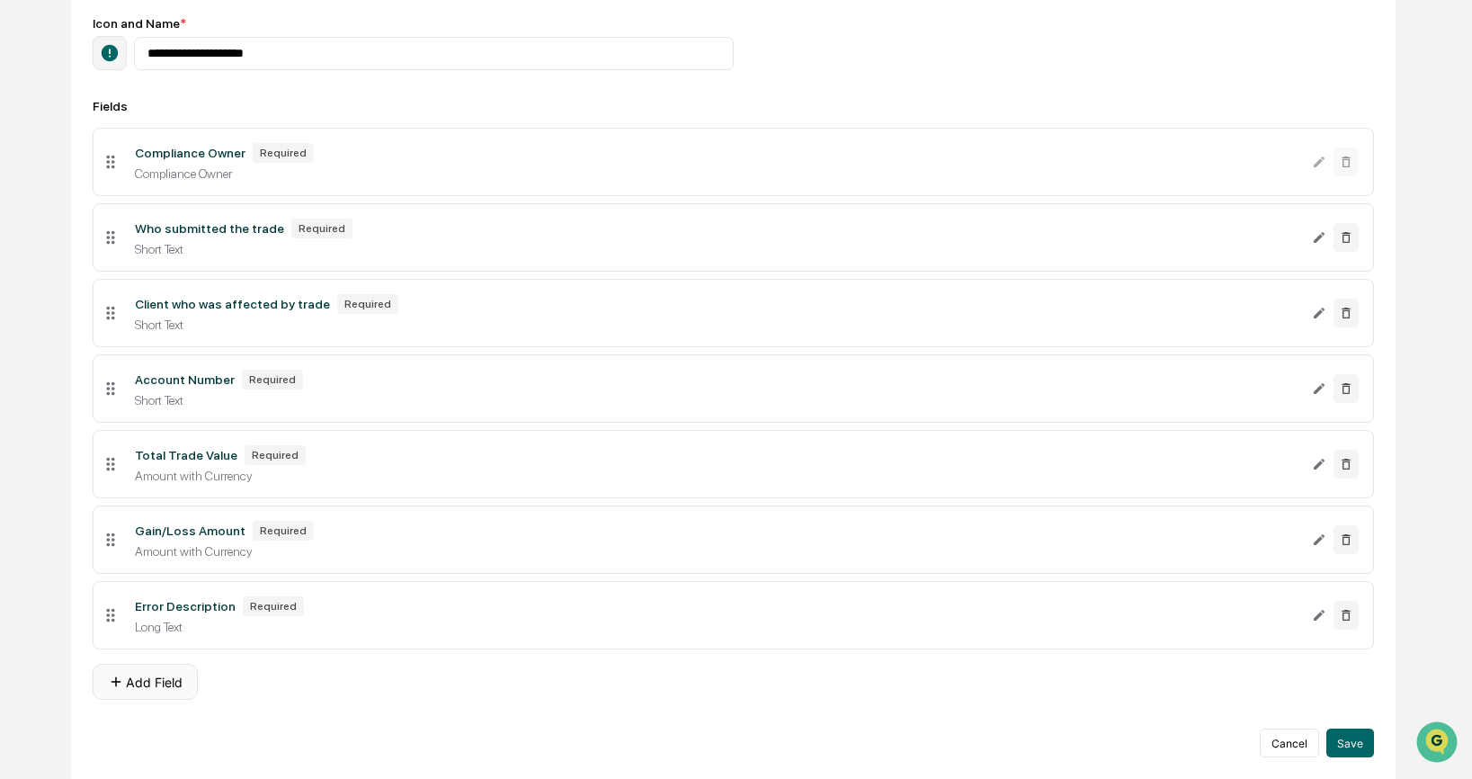
click at [174, 681] on button "Add Field" at bounding box center [145, 682] width 105 height 36
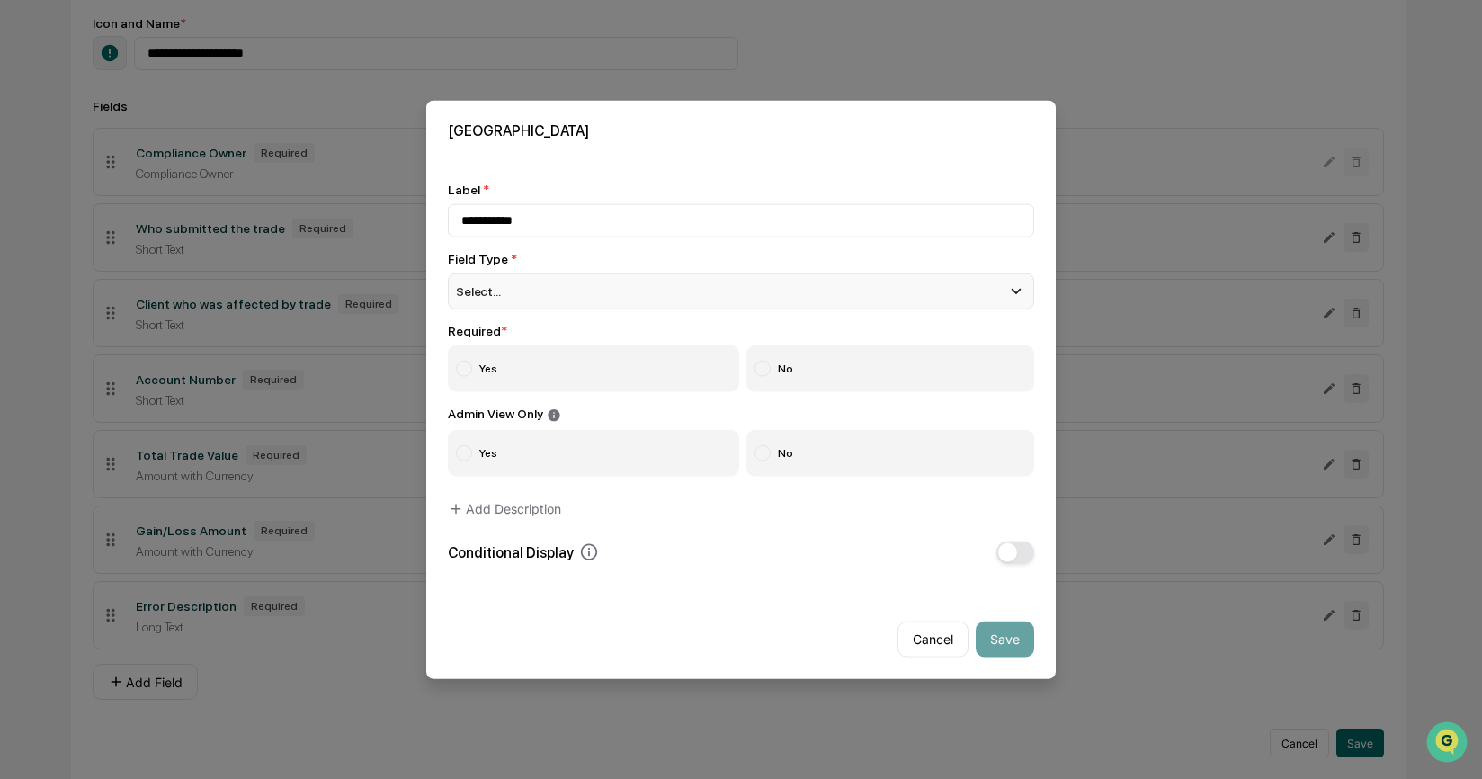
type input "**********"
click at [749, 296] on div "Select..." at bounding box center [741, 291] width 586 height 36
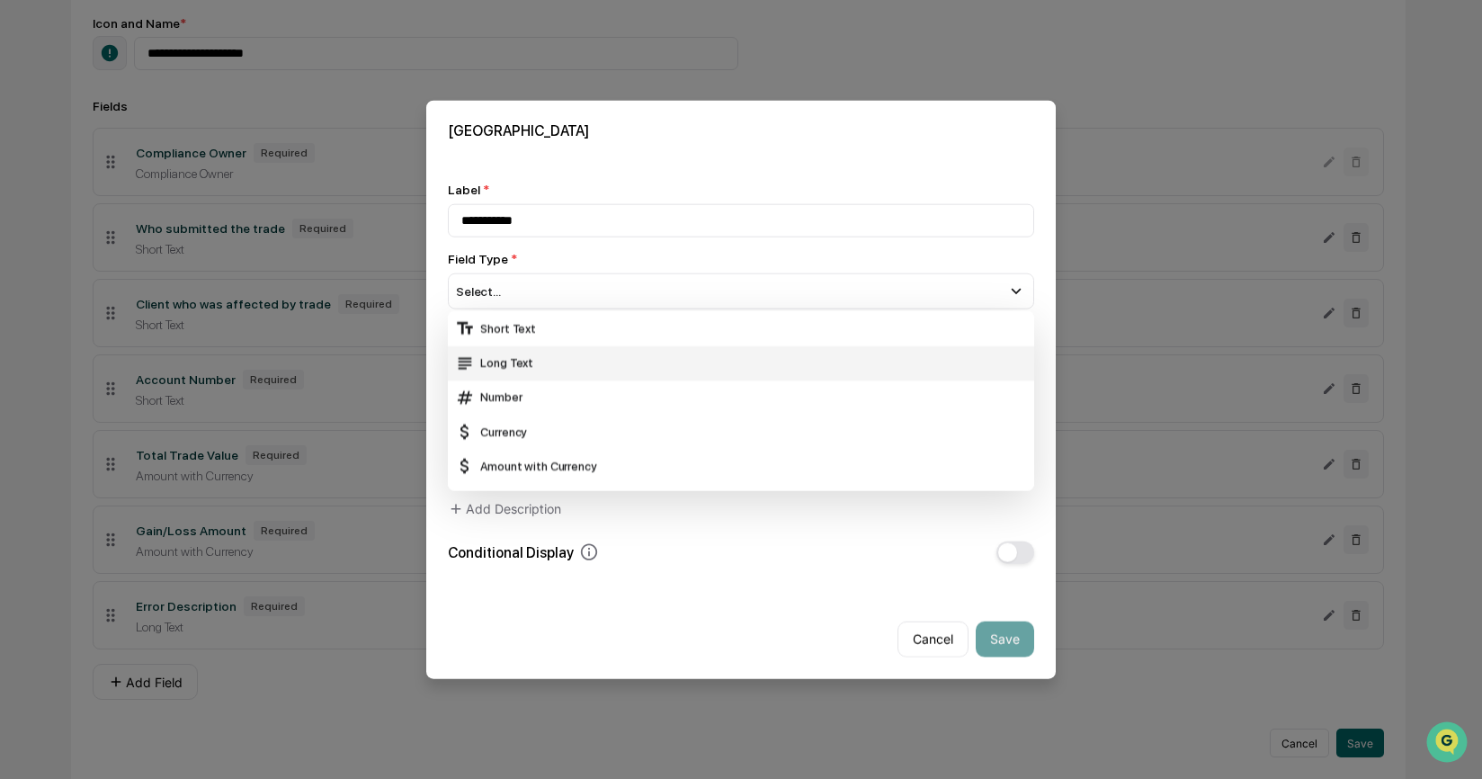
click at [739, 351] on div "Long Text" at bounding box center [741, 362] width 586 height 34
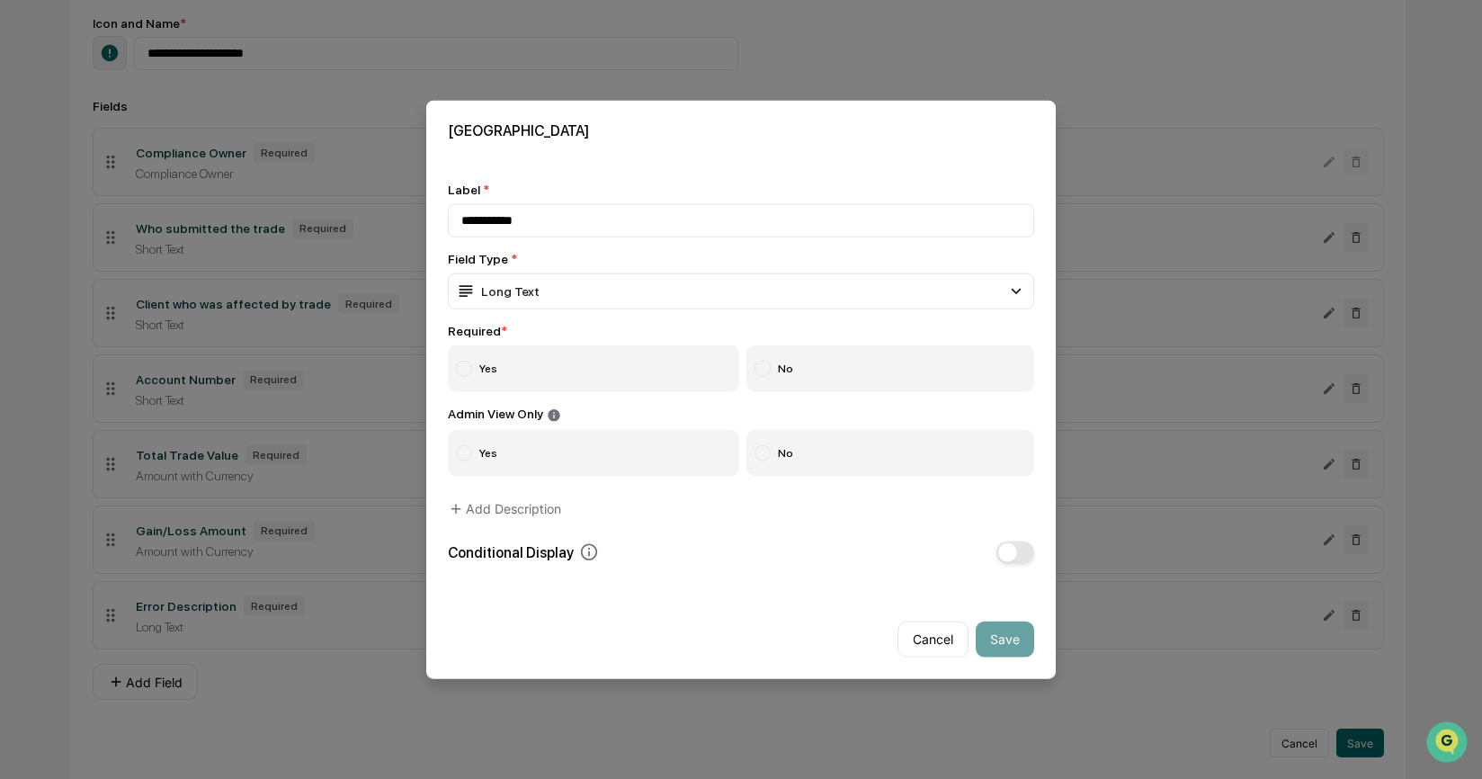
click at [821, 371] on label "No" at bounding box center [890, 368] width 289 height 47
drag, startPoint x: 806, startPoint y: 448, endPoint x: 816, endPoint y: 459, distance: 15.3
click at [806, 448] on label "No" at bounding box center [890, 452] width 289 height 47
click at [1000, 642] on button "Save" at bounding box center [1005, 638] width 58 height 36
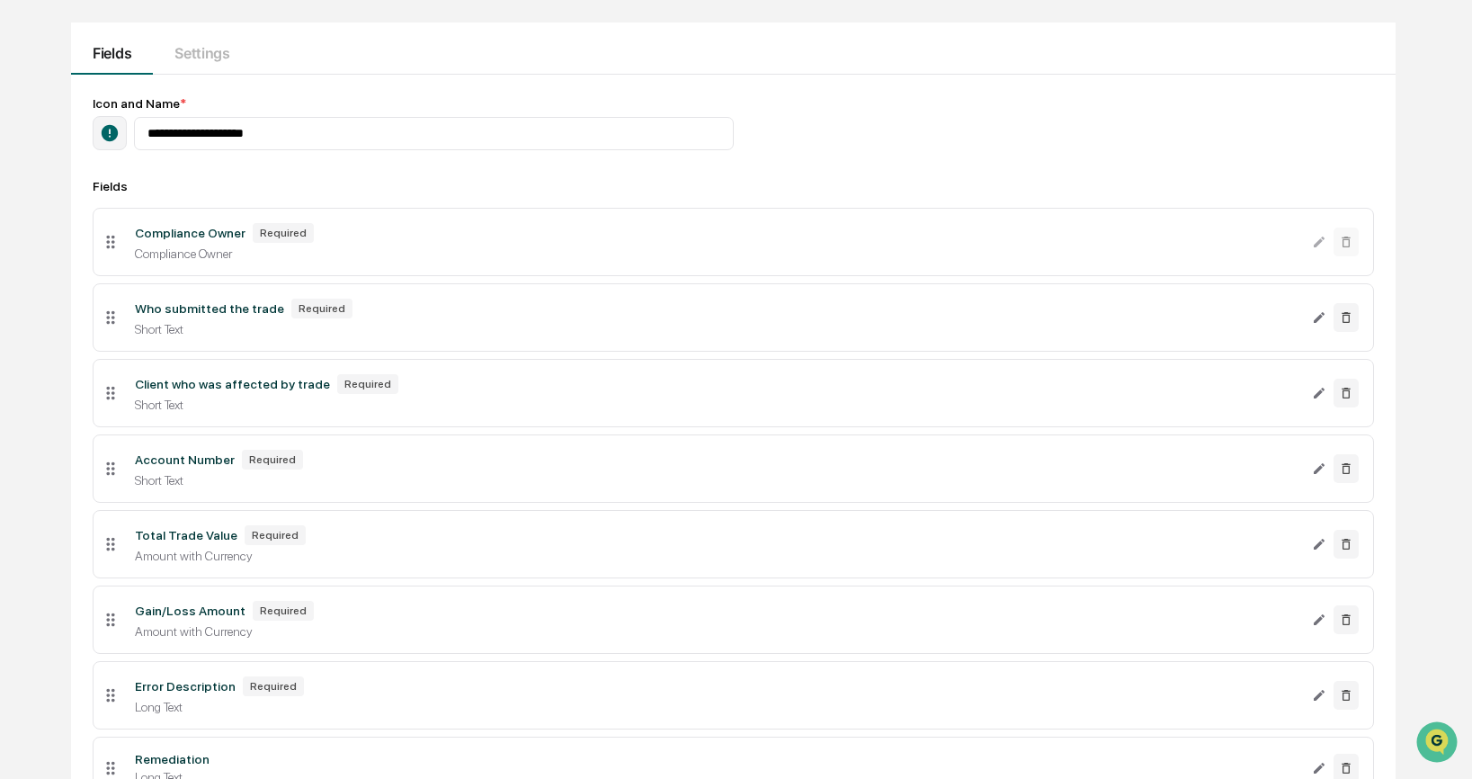
scroll to position [0, 0]
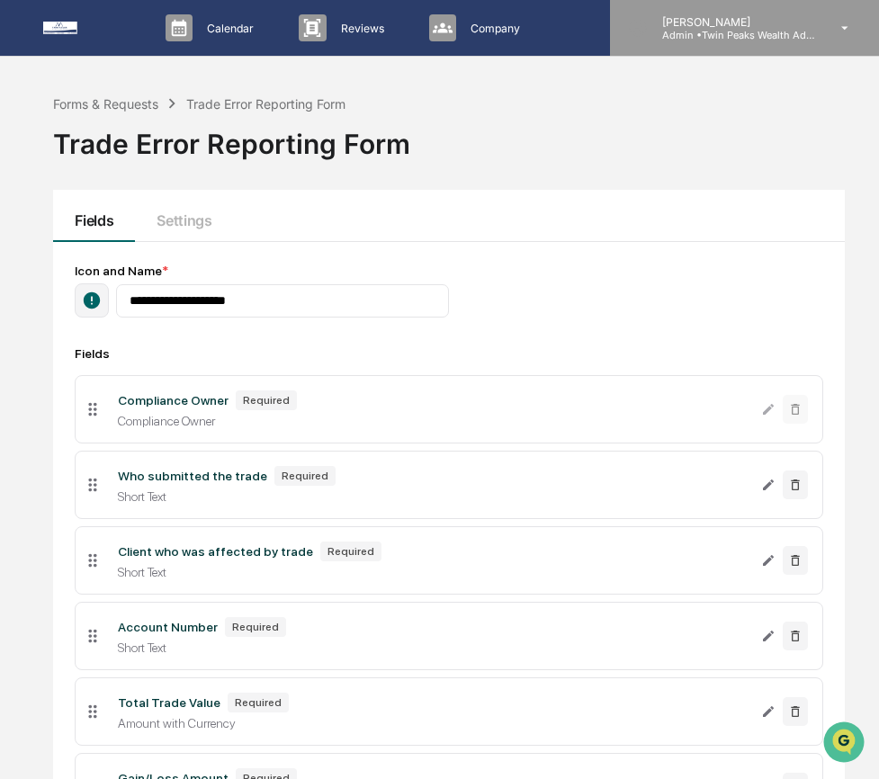
click at [748, 34] on p "Admin • Twin Peaks Wealth Advisors" at bounding box center [730, 35] width 167 height 13
